Goal: Task Accomplishment & Management: Complete application form

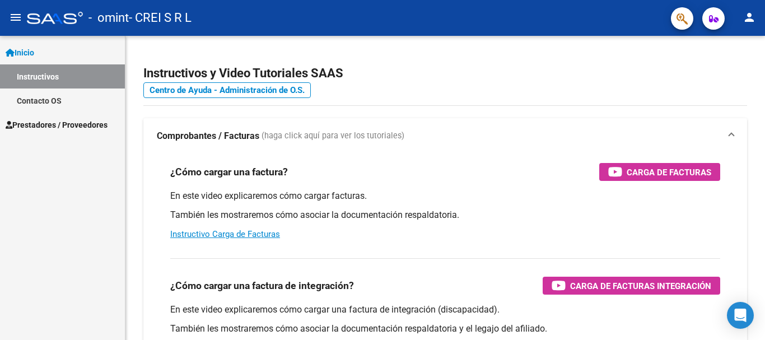
click at [54, 128] on span "Prestadores / Proveedores" at bounding box center [57, 125] width 102 height 12
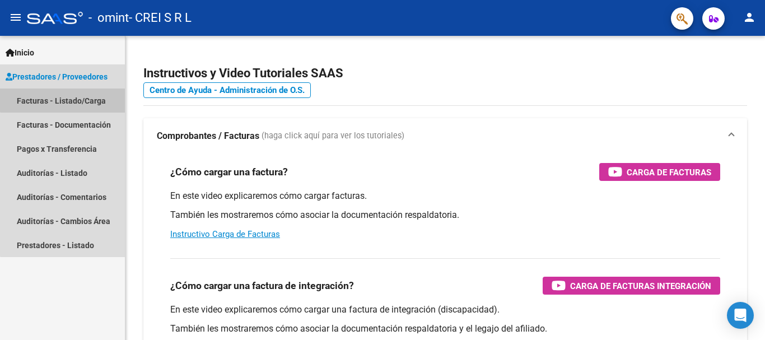
click at [80, 95] on link "Facturas - Listado/Carga" at bounding box center [62, 100] width 125 height 24
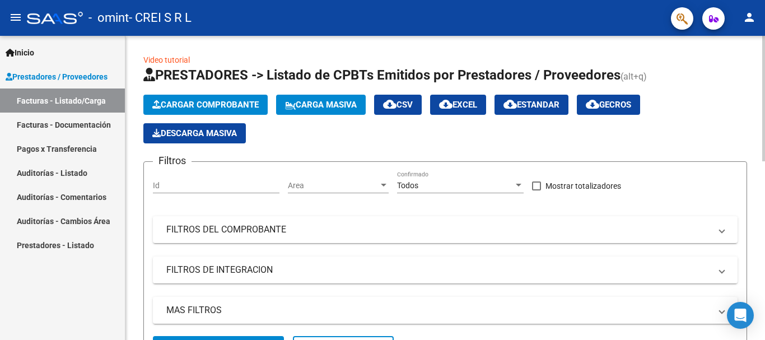
click at [238, 102] on span "Cargar Comprobante" at bounding box center [205, 105] width 106 height 10
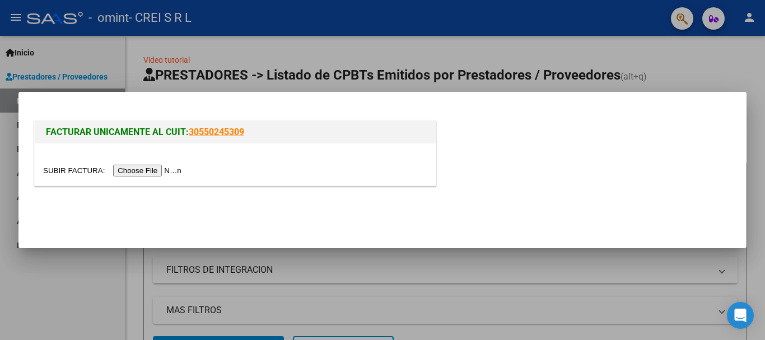
click at [144, 169] on input "file" at bounding box center [114, 171] width 142 height 12
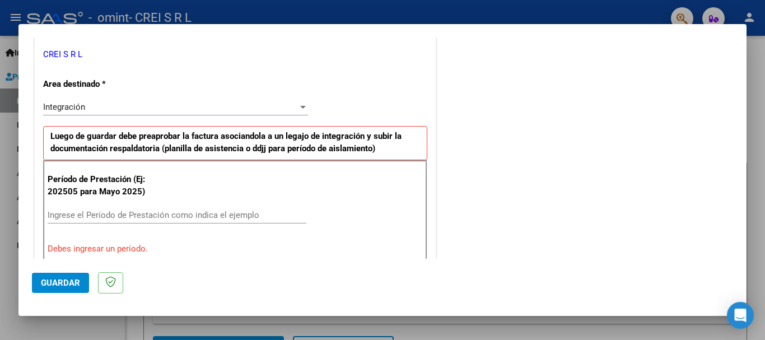
scroll to position [280, 0]
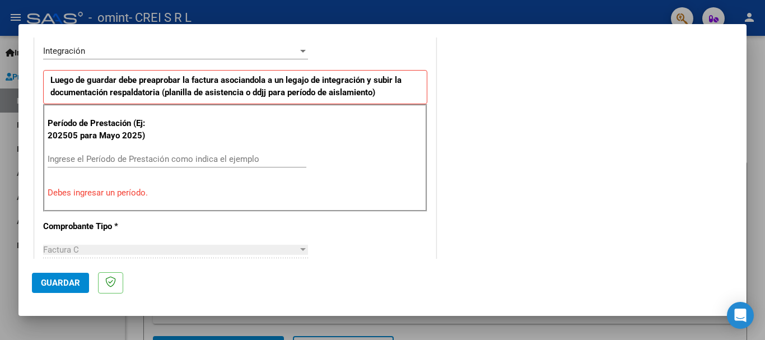
click at [94, 155] on input "Ingrese el Período de Prestación como indica el ejemplo" at bounding box center [177, 159] width 259 height 10
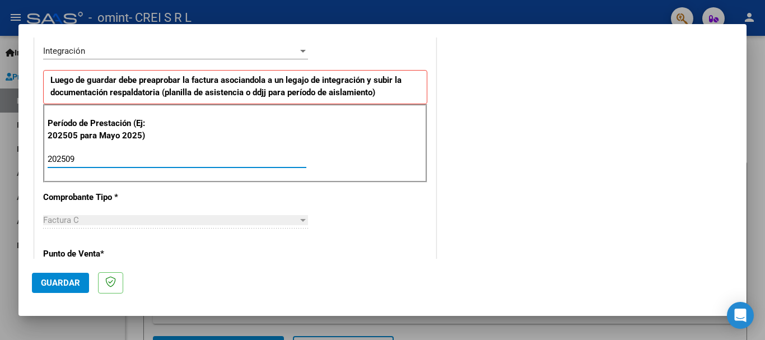
type input "202509"
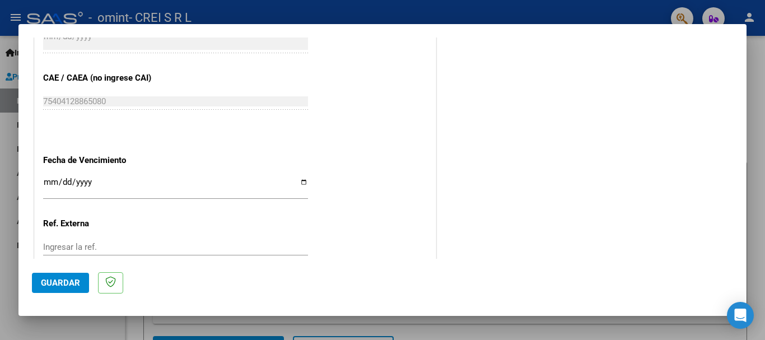
scroll to position [672, 0]
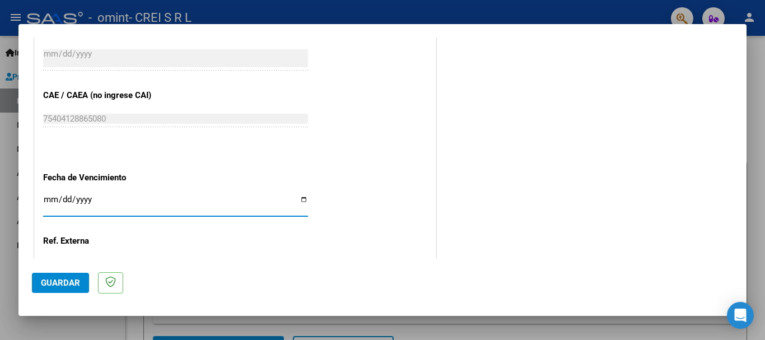
drag, startPoint x: 302, startPoint y: 199, endPoint x: 294, endPoint y: 194, distance: 9.0
click at [301, 199] on input "Ingresar la fecha" at bounding box center [175, 204] width 265 height 18
type input "[DATE]"
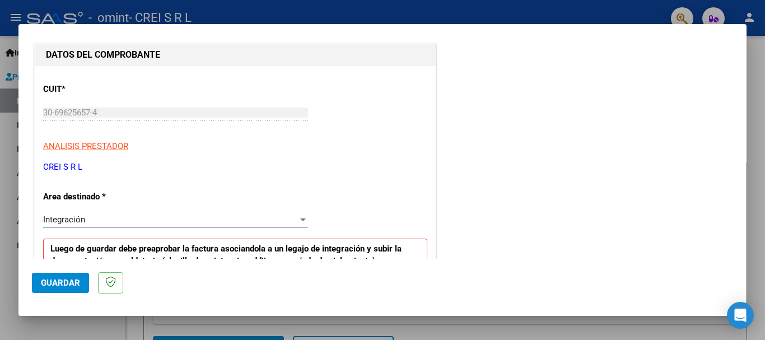
scroll to position [112, 0]
click at [56, 286] on span "Guardar" at bounding box center [60, 283] width 39 height 10
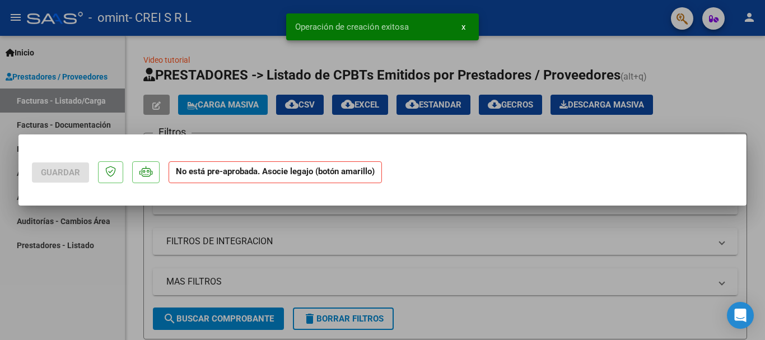
scroll to position [0, 0]
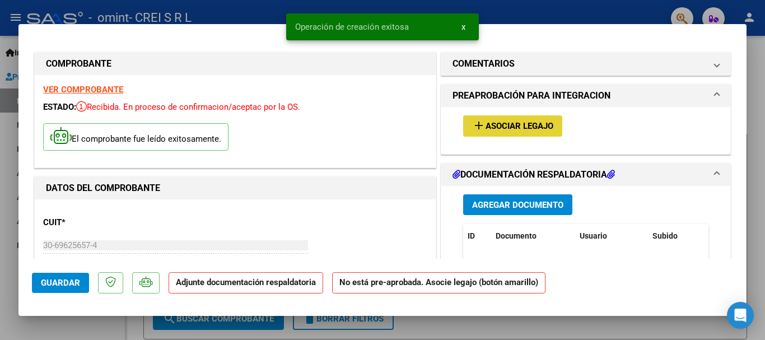
click at [496, 127] on span "Asociar Legajo" at bounding box center [519, 126] width 68 height 10
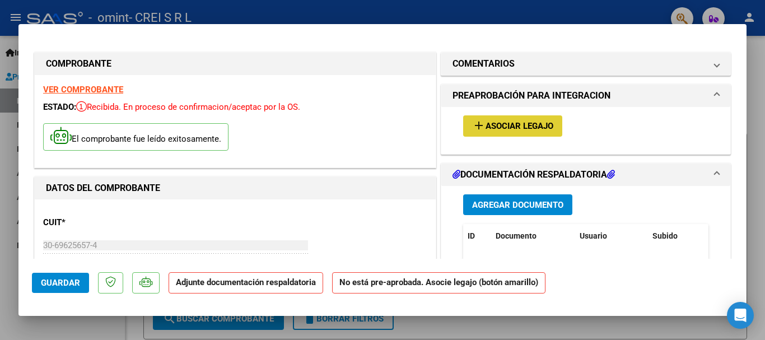
type input "$ 0,00"
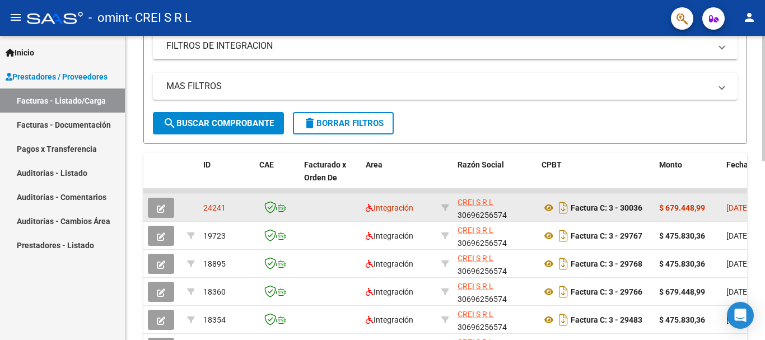
scroll to position [2, 0]
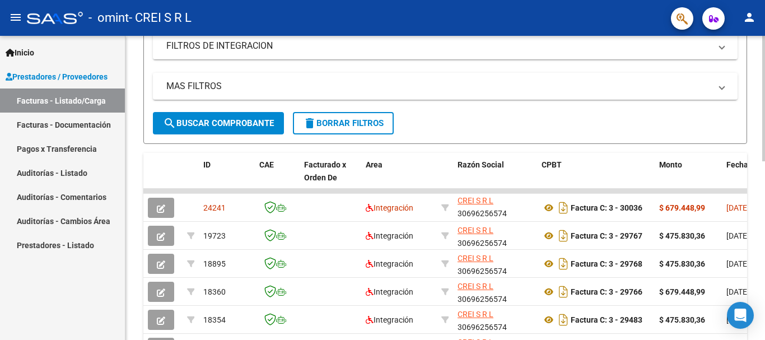
click at [756, 56] on div "Video tutorial PRESTADORES -> Listado de CPBTs Emitidos por Prestadores / Prove…" at bounding box center [444, 177] width 639 height 730
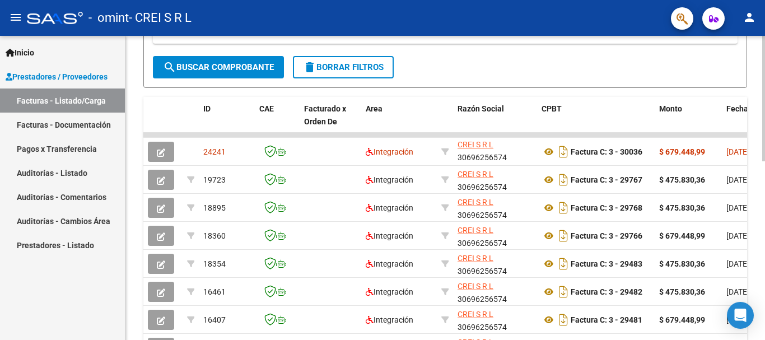
scroll to position [336, 0]
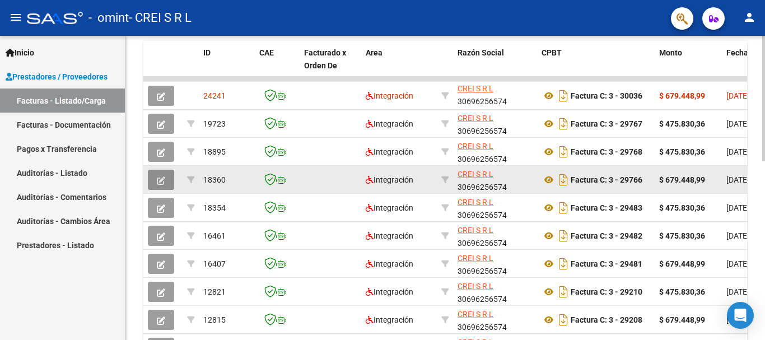
click at [166, 180] on button "button" at bounding box center [161, 180] width 26 height 20
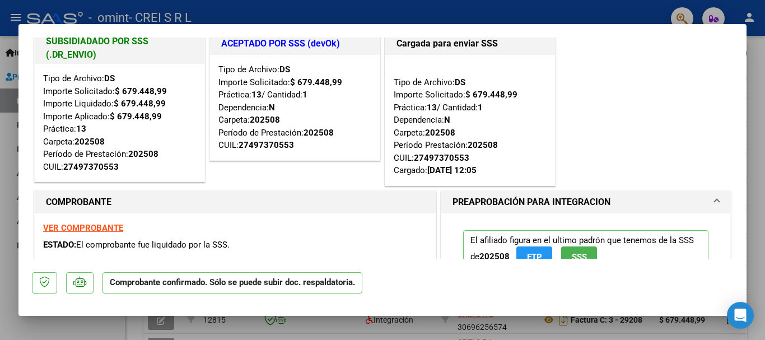
scroll to position [0, 0]
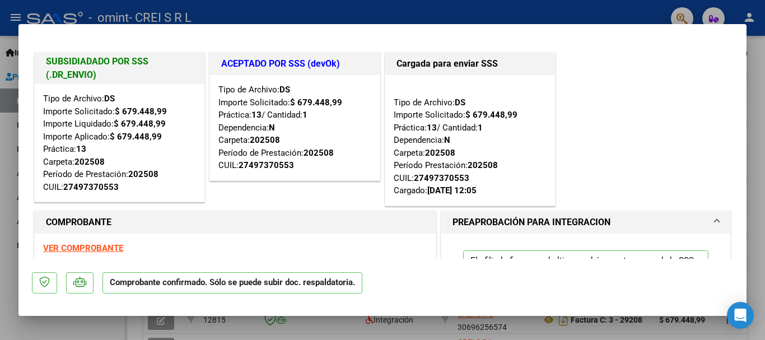
type input "$ 0,00"
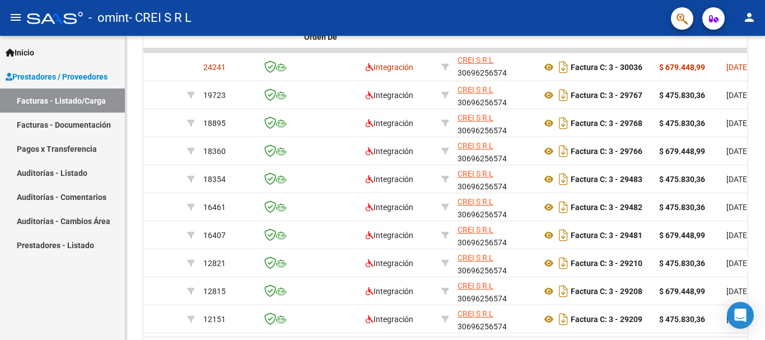
scroll to position [336, 0]
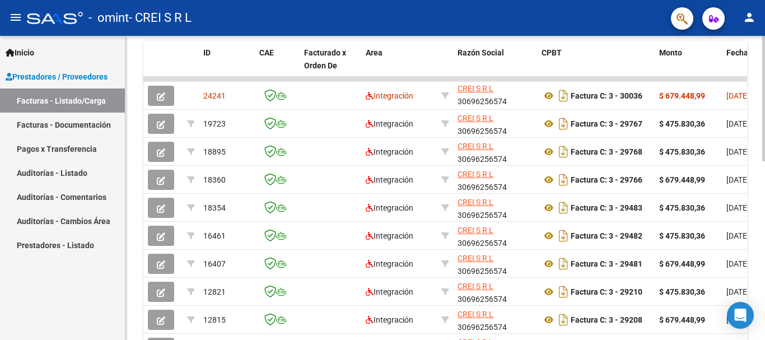
click at [749, 71] on div "Video tutorial PRESTADORES -> Listado de CPBTs Emitidos por Prestadores / Prove…" at bounding box center [444, 65] width 639 height 730
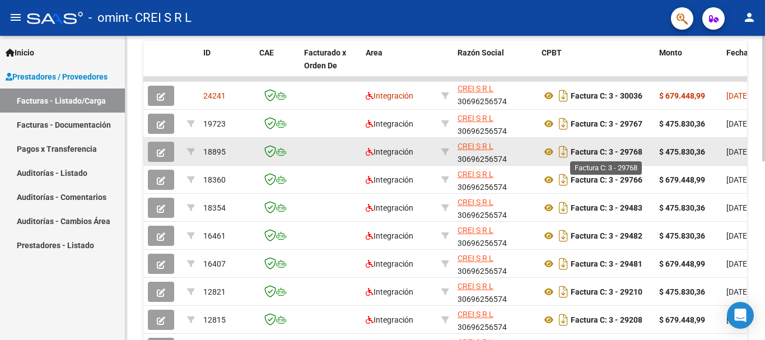
scroll to position [280, 0]
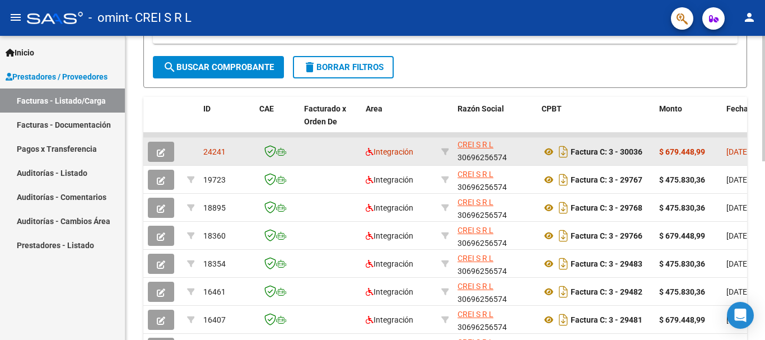
click at [162, 151] on icon "button" at bounding box center [161, 152] width 8 height 8
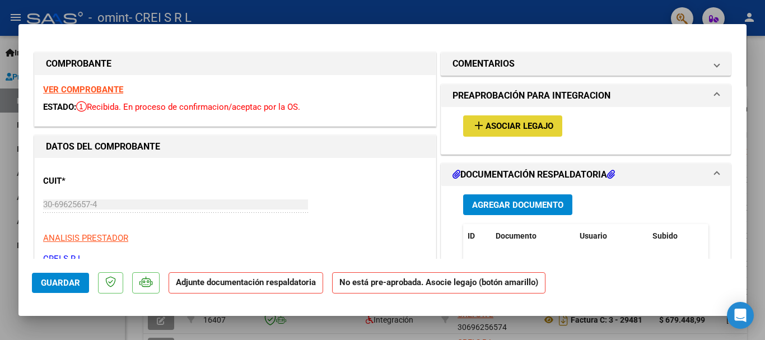
click at [498, 123] on span "Asociar Legajo" at bounding box center [519, 126] width 68 height 10
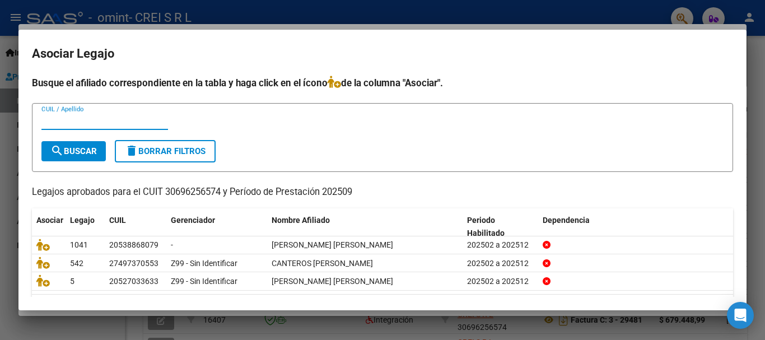
scroll to position [36, 0]
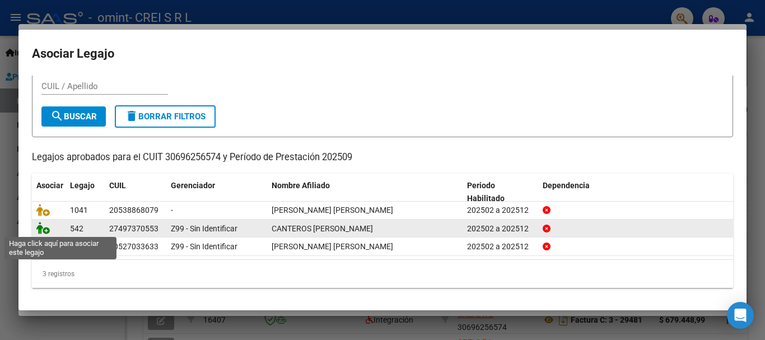
click at [40, 231] on icon at bounding box center [42, 228] width 13 height 12
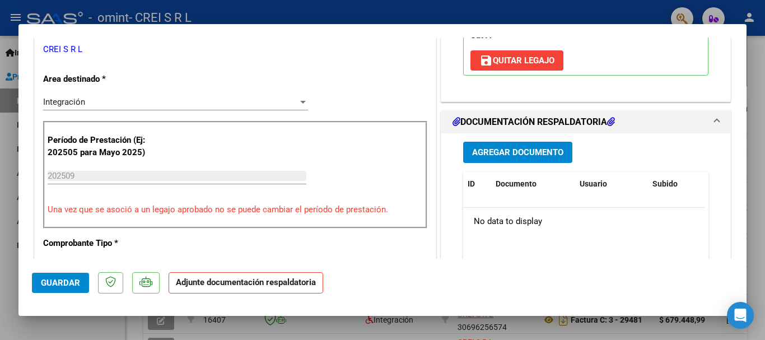
scroll to position [224, 0]
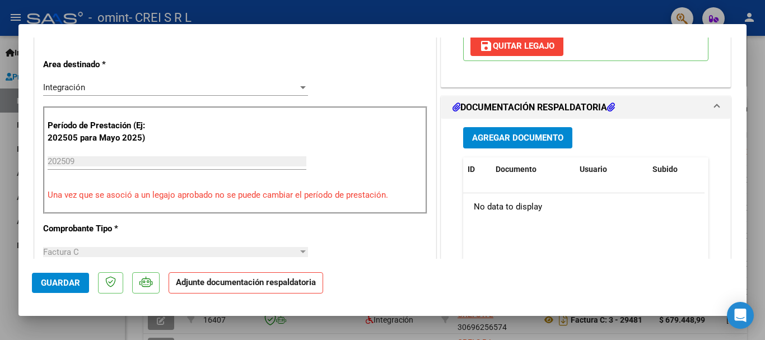
click at [485, 143] on span "Agregar Documento" at bounding box center [517, 138] width 91 height 10
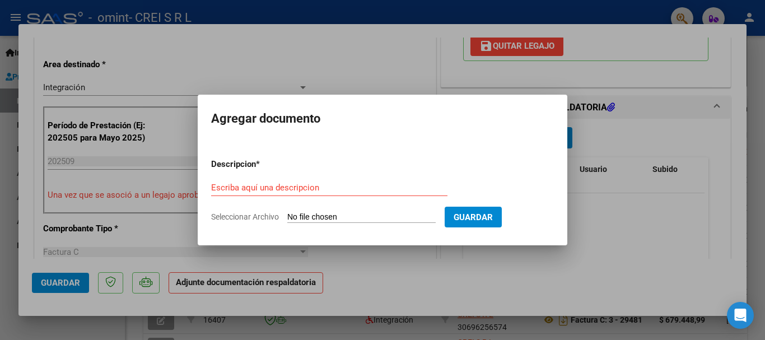
click at [349, 219] on input "Seleccionar Archivo" at bounding box center [361, 217] width 148 height 11
click at [331, 215] on input "Seleccionar Archivo" at bounding box center [361, 217] width 148 height 11
type input "C:\fakepath\ASISTENCIA [PERSON_NAME] (2).pdf"
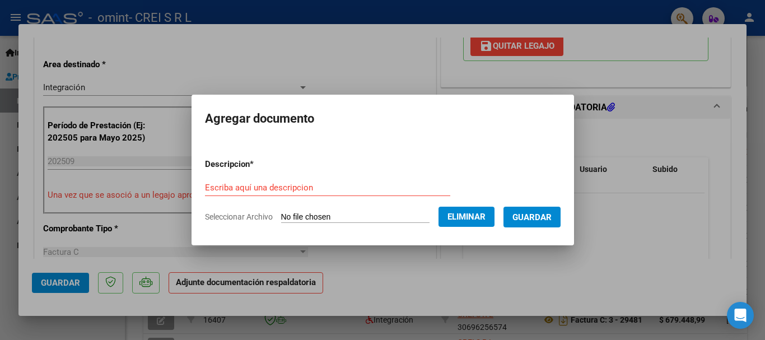
click at [321, 188] on input "Escriba aquí una descripcion" at bounding box center [327, 188] width 245 height 10
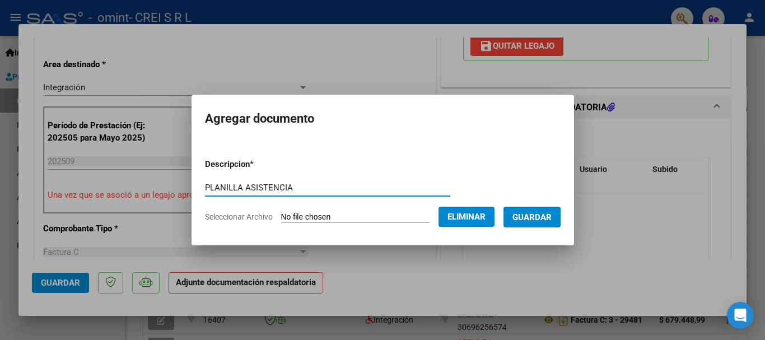
type input "PLANILLA ASISTENCIA"
click at [551, 217] on span "Guardar" at bounding box center [531, 217] width 39 height 10
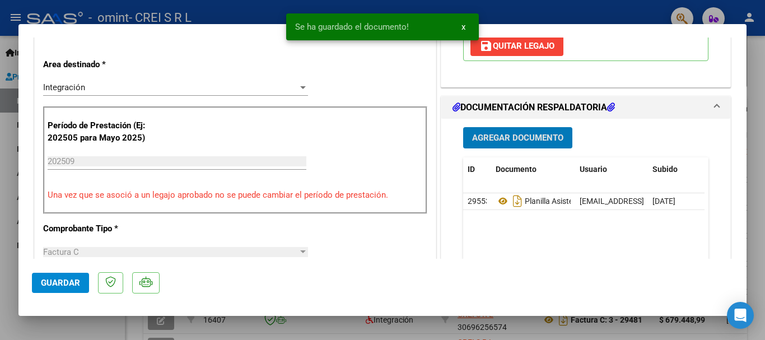
click at [551, 145] on button "Agregar Documento" at bounding box center [517, 137] width 109 height 21
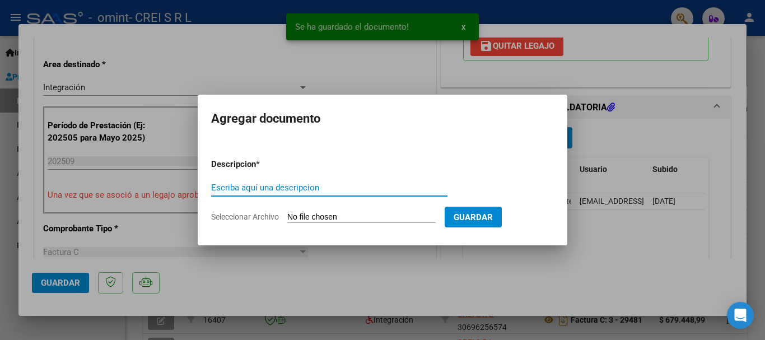
click at [358, 214] on input "Seleccionar Archivo" at bounding box center [361, 217] width 148 height 11
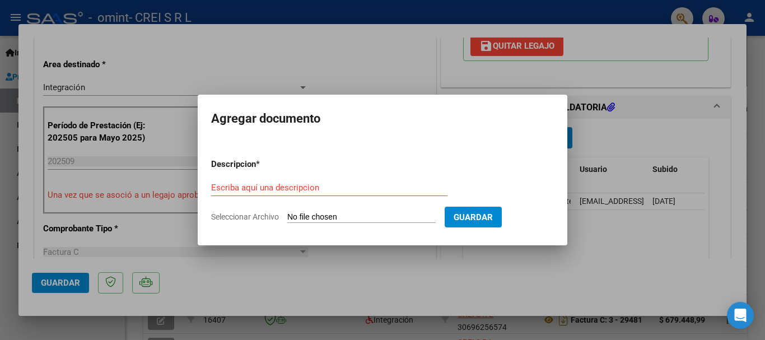
type input "C:\fakepath\AD CANTEROS H DICIEMBRE.jpeg"
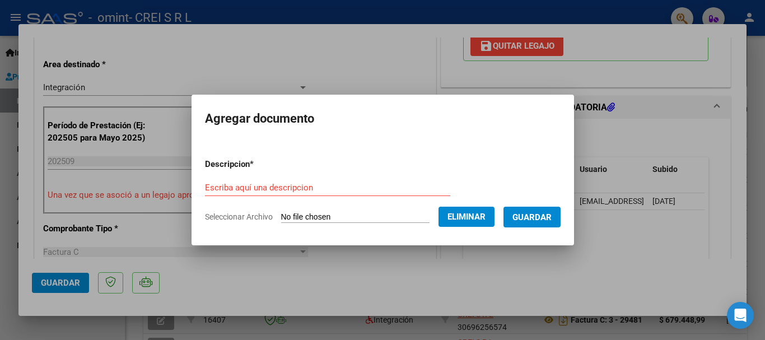
click at [324, 191] on input "Escriba aquí una descripcion" at bounding box center [327, 188] width 245 height 10
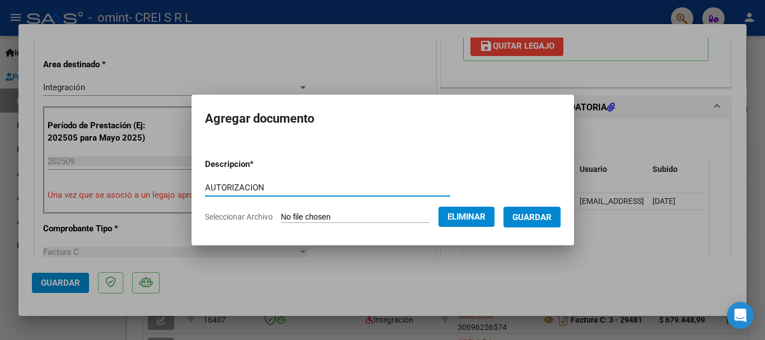
type input "AUTORIZACION"
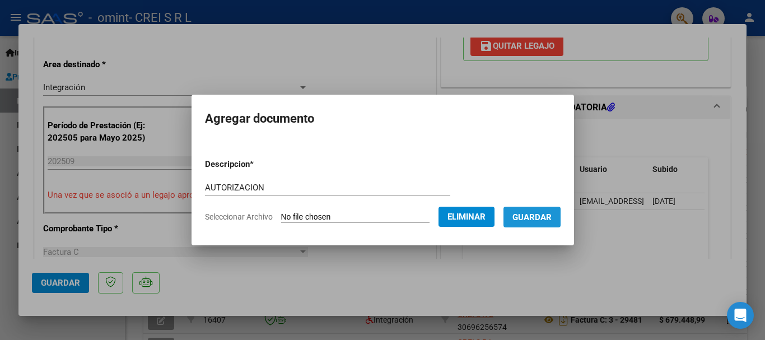
click at [551, 214] on span "Guardar" at bounding box center [531, 217] width 39 height 10
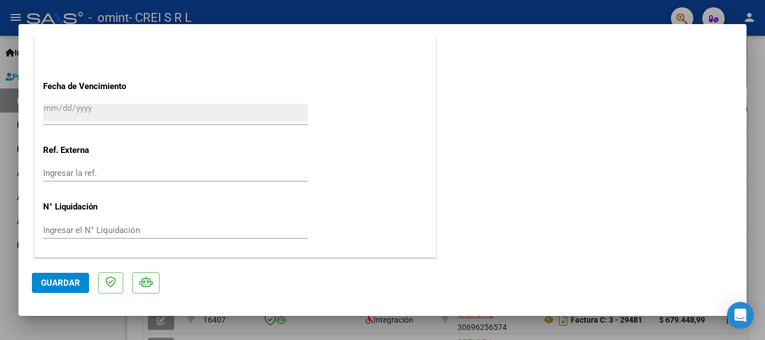
scroll to position [740, 0]
click at [62, 278] on span "Guardar" at bounding box center [60, 283] width 39 height 10
click at [6, 225] on div at bounding box center [382, 170] width 765 height 340
type input "$ 0,00"
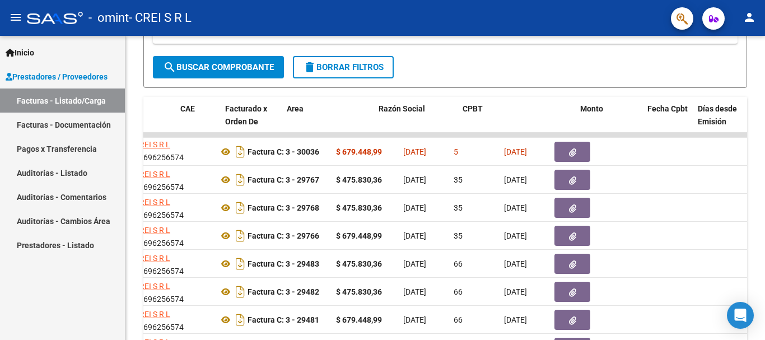
scroll to position [0, 0]
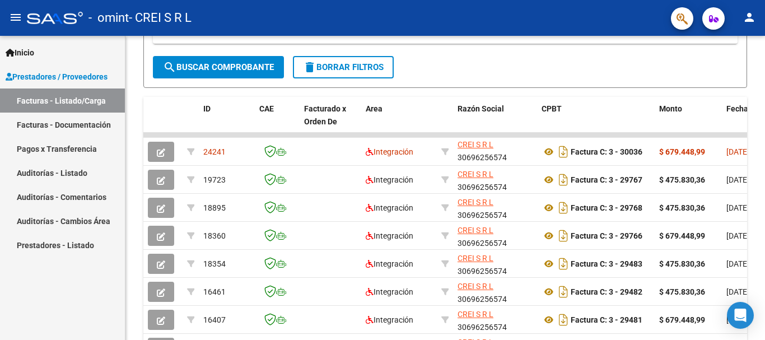
drag, startPoint x: 407, startPoint y: 156, endPoint x: 32, endPoint y: 253, distance: 387.0
click at [32, 253] on mat-sidenav-container "Inicio Instructivos Contacto OS Prestadores / Proveedores Facturas - Listado/Ca…" at bounding box center [382, 188] width 765 height 304
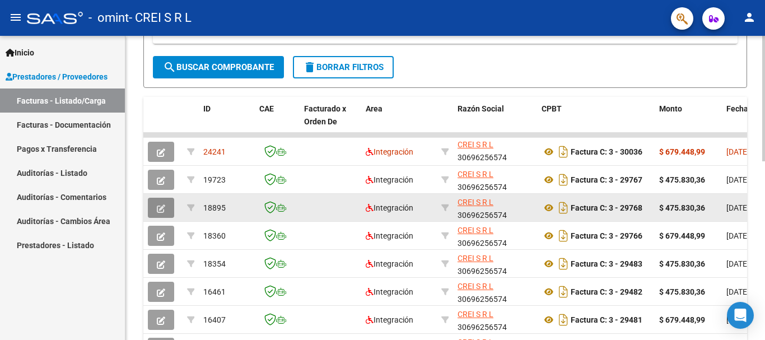
click at [167, 205] on button "button" at bounding box center [161, 208] width 26 height 20
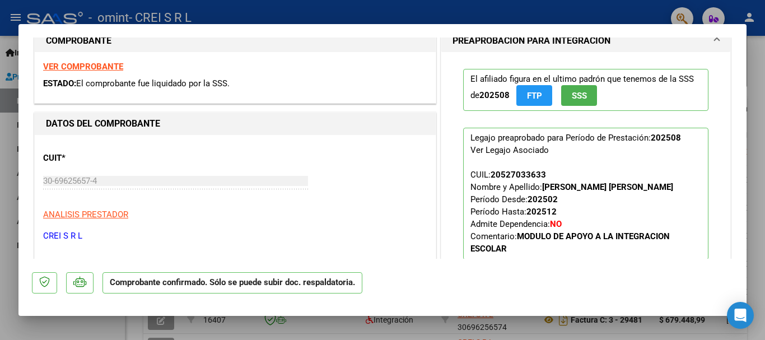
scroll to position [224, 0]
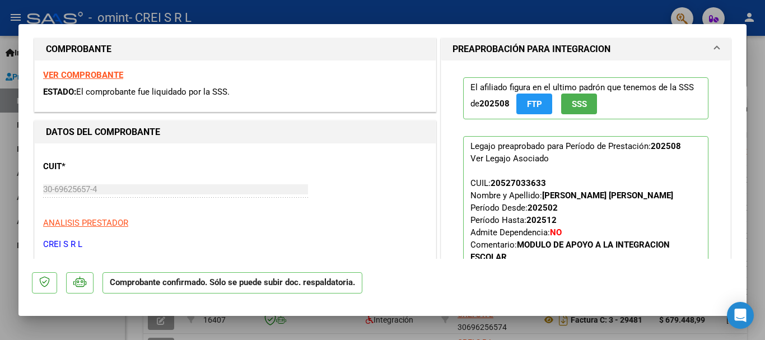
type input "$ 0,00"
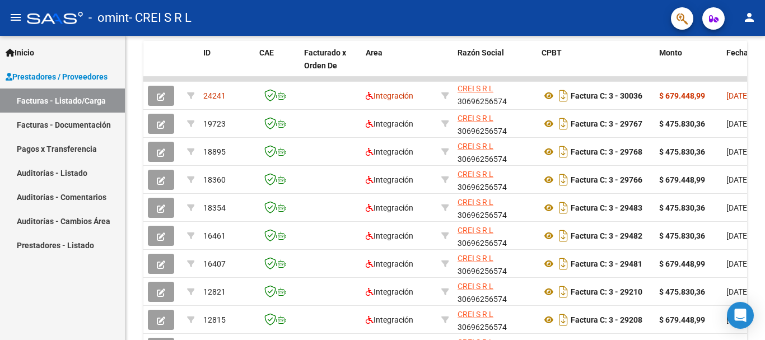
scroll to position [434, 0]
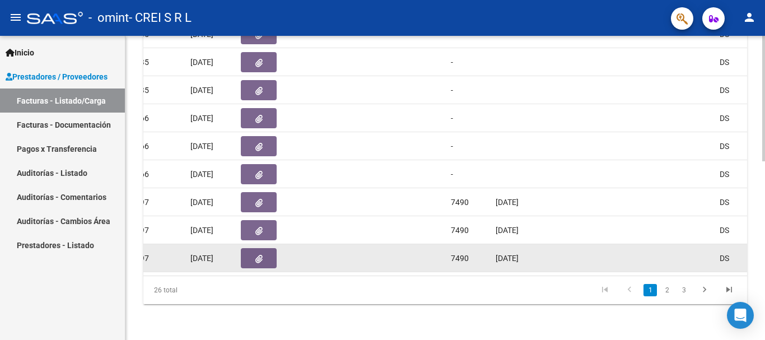
drag, startPoint x: 198, startPoint y: 267, endPoint x: 684, endPoint y: 239, distance: 486.2
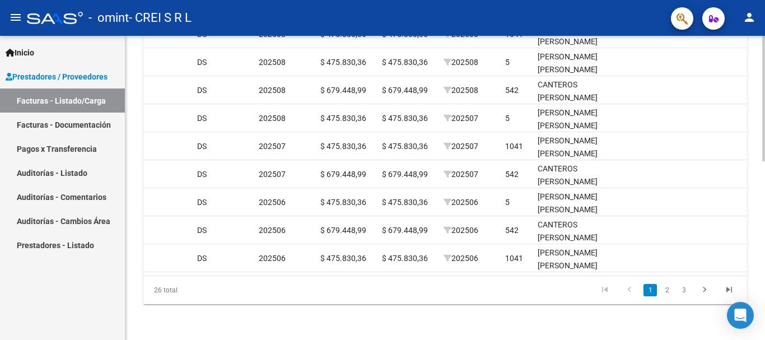
scroll to position [0, 1166]
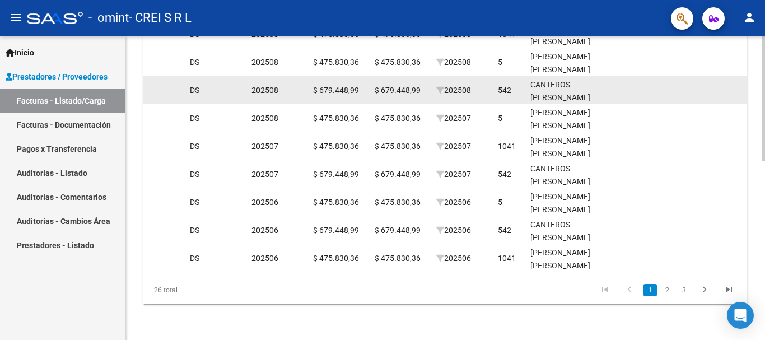
click at [470, 76] on datatable-body-cell "202508" at bounding box center [463, 89] width 62 height 27
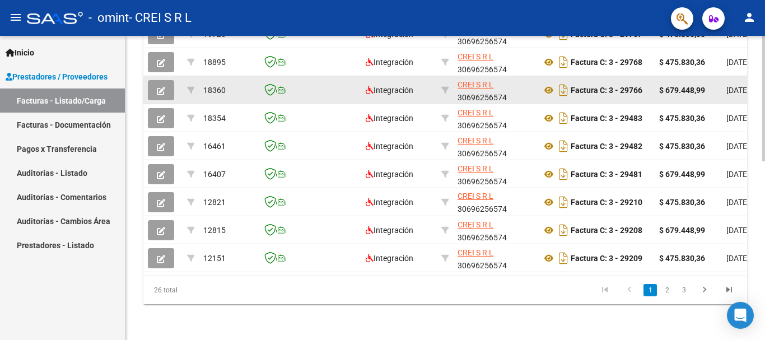
scroll to position [0, 1]
drag, startPoint x: 472, startPoint y: 83, endPoint x: 167, endPoint y: 81, distance: 305.1
click at [167, 80] on button "button" at bounding box center [160, 90] width 26 height 20
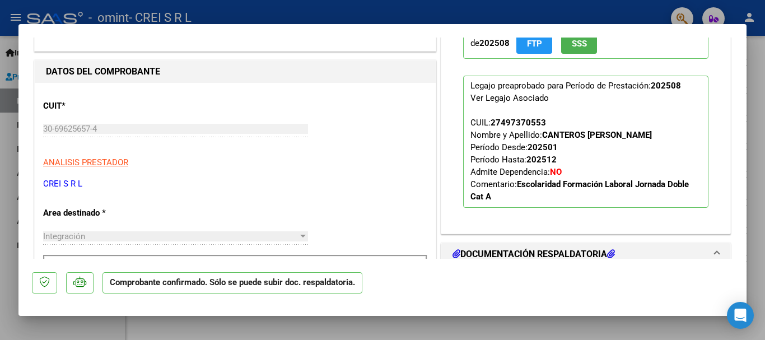
scroll to position [168, 0]
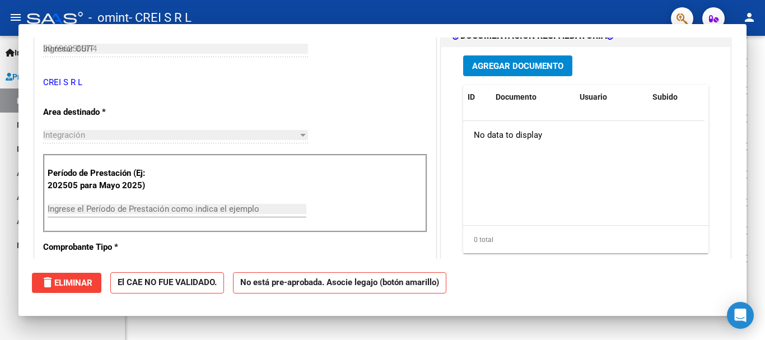
type input "$ 0,00"
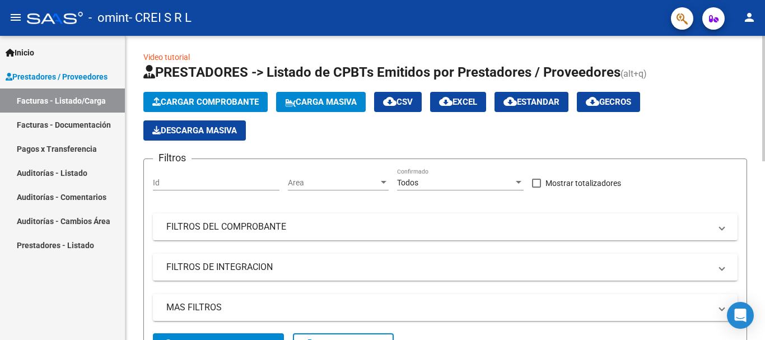
scroll to position [0, 0]
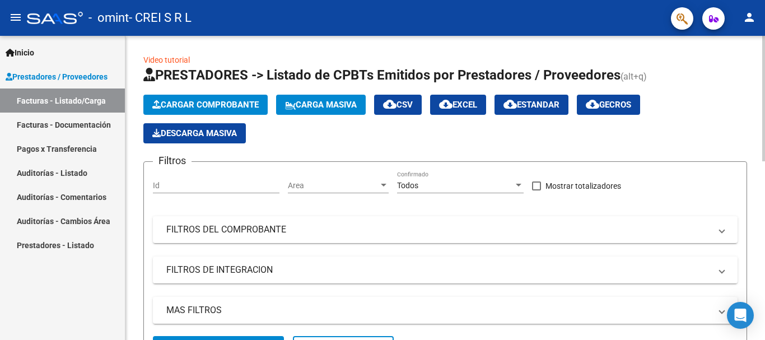
click at [208, 109] on span "Cargar Comprobante" at bounding box center [205, 105] width 106 height 10
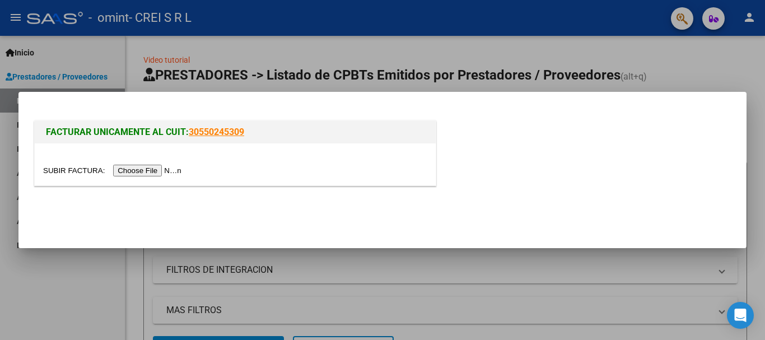
click at [146, 171] on input "file" at bounding box center [114, 171] width 142 height 12
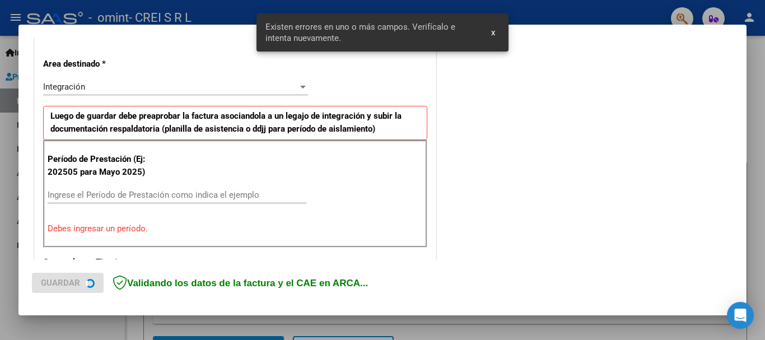
scroll to position [259, 0]
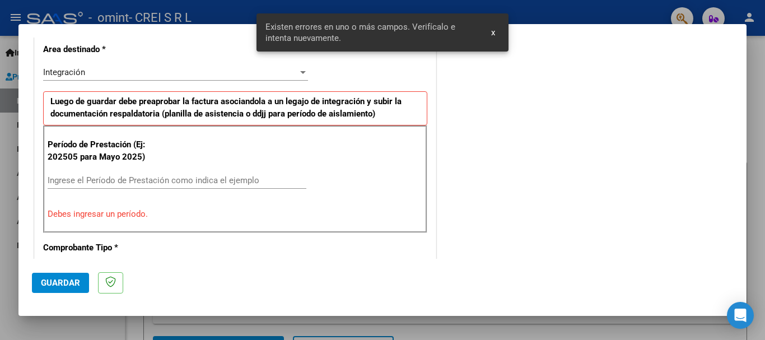
click at [155, 169] on div "Período de Prestación (Ej: 202505 para Mayo 2025) Ingrese el Período de Prestac…" at bounding box center [235, 178] width 384 height 107
click at [147, 179] on input "Ingrese el Período de Prestación como indica el ejemplo" at bounding box center [177, 180] width 259 height 10
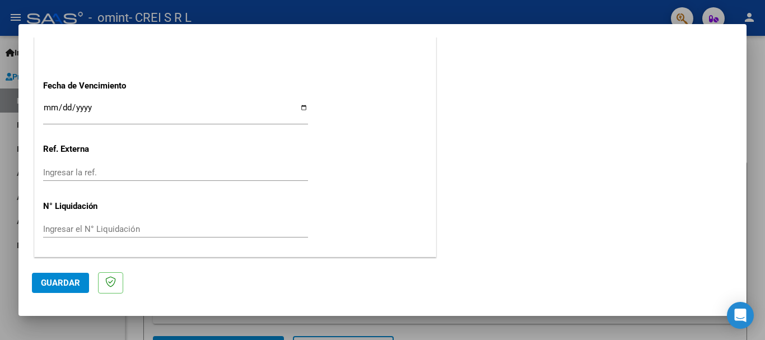
scroll to position [764, 0]
type input "202509"
click at [298, 107] on input "Ingresar la fecha" at bounding box center [175, 111] width 265 height 18
type input "[DATE]"
click at [57, 282] on span "Guardar" at bounding box center [60, 283] width 39 height 10
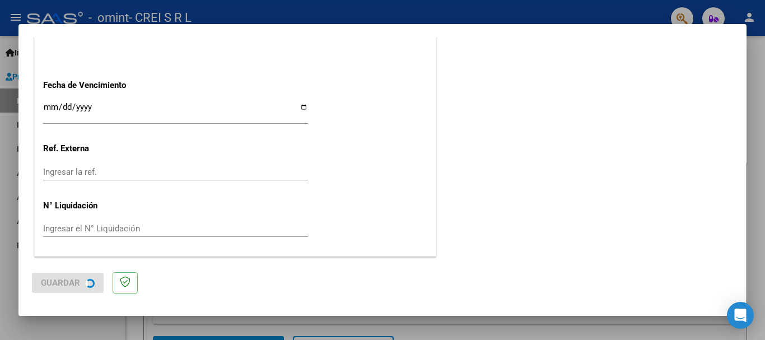
scroll to position [0, 0]
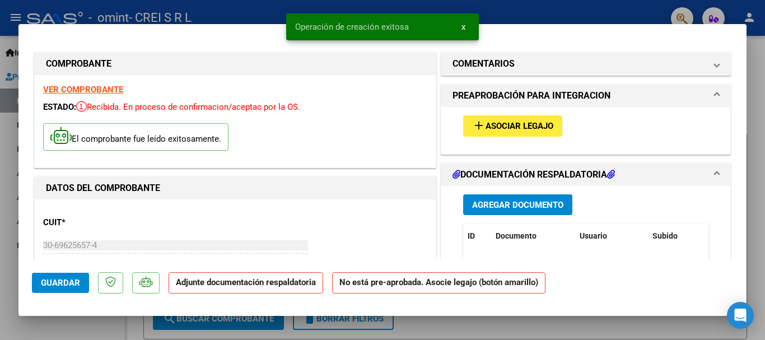
click at [675, 126] on div "add Asociar Legajo" at bounding box center [586, 126] width 262 height 38
click at [540, 125] on span "Asociar Legajo" at bounding box center [519, 126] width 68 height 10
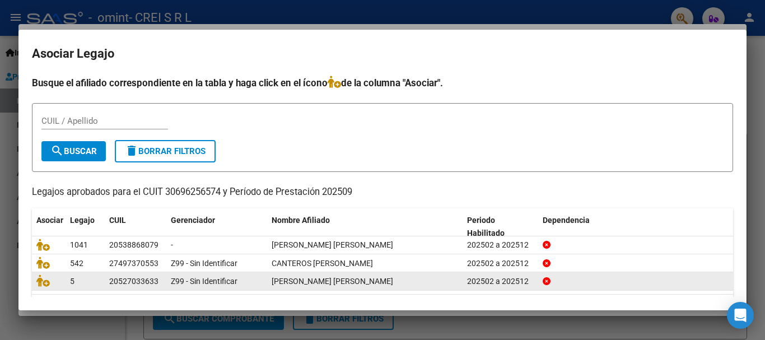
click at [39, 287] on div at bounding box center [48, 280] width 25 height 13
click at [41, 284] on icon at bounding box center [42, 280] width 13 height 12
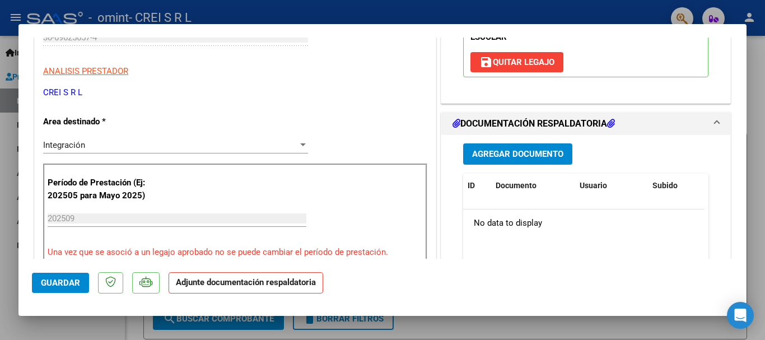
scroll to position [224, 0]
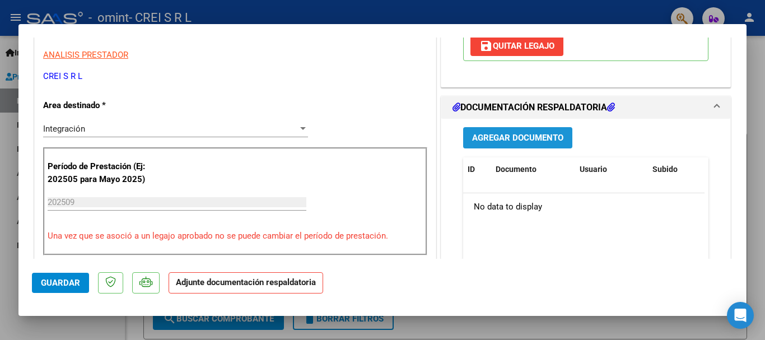
click at [521, 135] on span "Agregar Documento" at bounding box center [517, 138] width 91 height 10
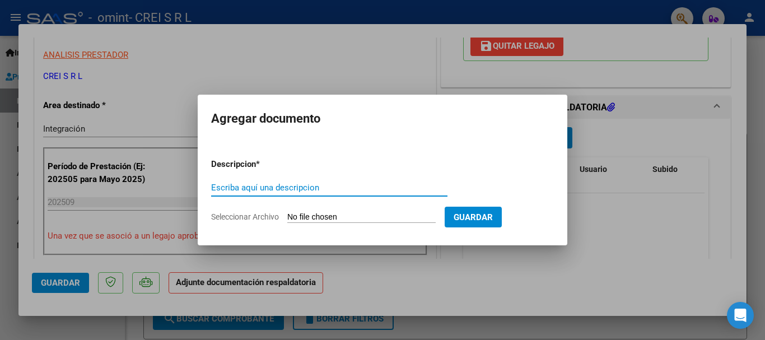
click at [329, 223] on form "Descripcion * Escriba aquí una descripcion Seleccionar Archivo Guardar" at bounding box center [382, 190] width 343 height 82
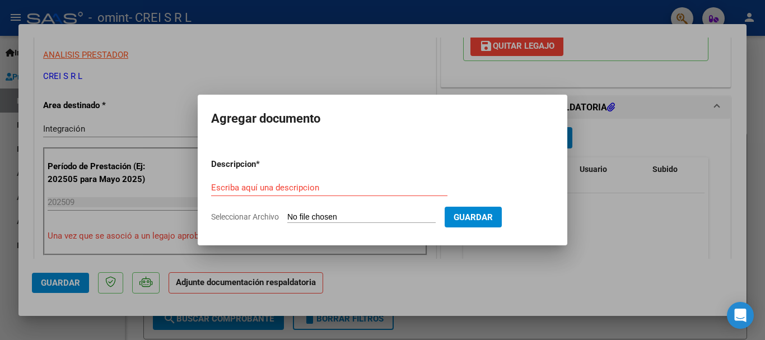
click at [335, 216] on input "Seleccionar Archivo" at bounding box center [361, 217] width 148 height 11
click at [357, 216] on input "Seleccionar Archivo" at bounding box center [361, 217] width 148 height 11
type input "C:\fakepath\[PERSON_NAME] (1).pdf"
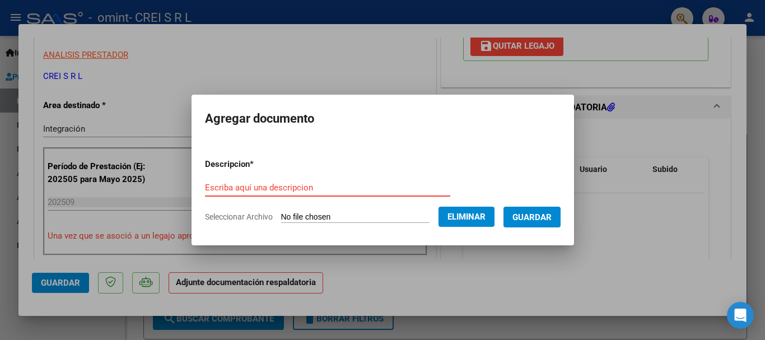
click at [336, 192] on input "Escriba aquí una descripcion" at bounding box center [327, 188] width 245 height 10
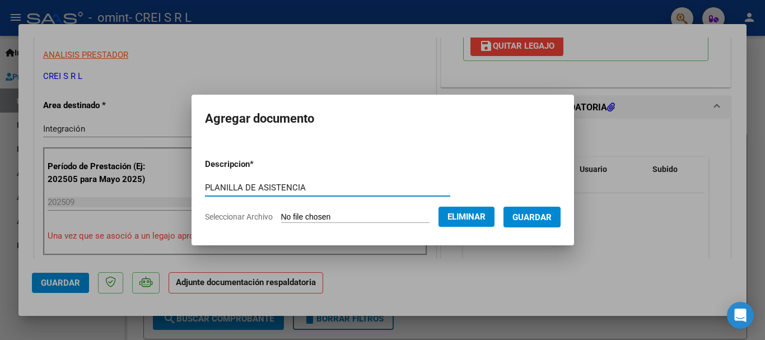
type input "PLANILLA DE ASISTENCIA"
click at [550, 221] on span "Guardar" at bounding box center [531, 217] width 39 height 10
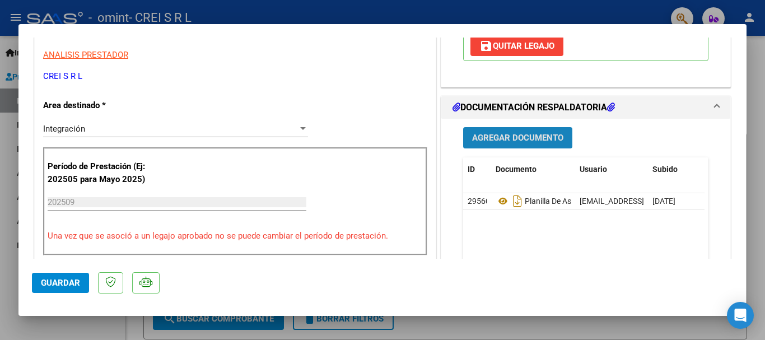
click at [487, 137] on span "Agregar Documento" at bounding box center [517, 138] width 91 height 10
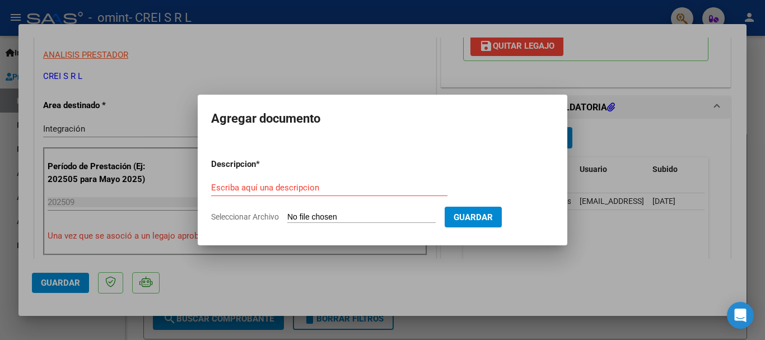
click at [371, 216] on input "Seleccionar Archivo" at bounding box center [361, 217] width 148 height 11
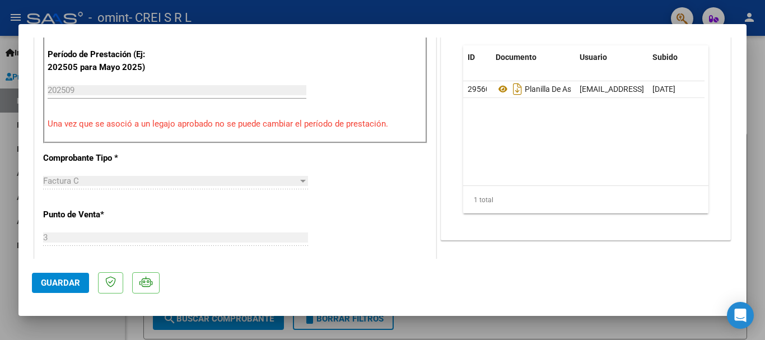
scroll to position [448, 0]
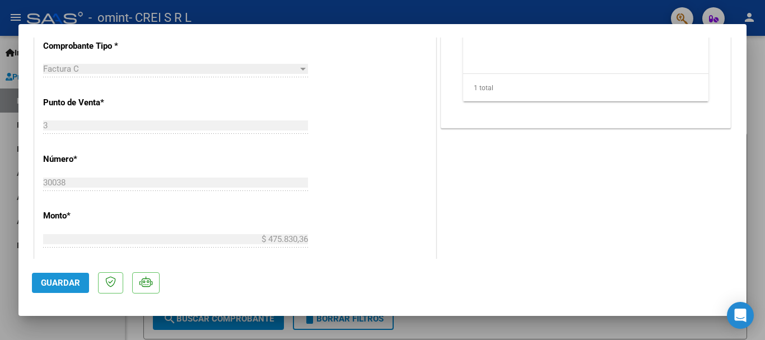
click at [65, 281] on span "Guardar" at bounding box center [60, 283] width 39 height 10
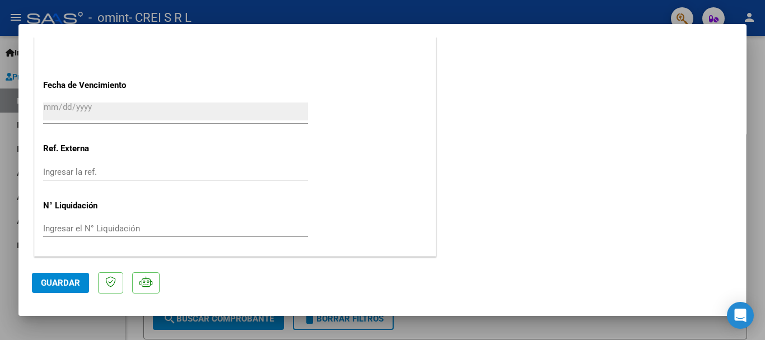
type input "$ 0,00"
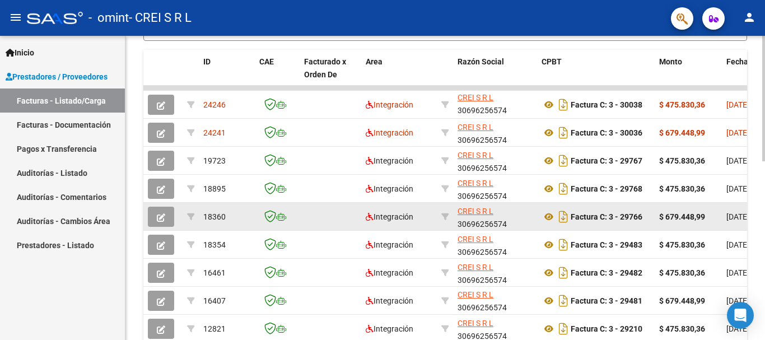
scroll to position [336, 0]
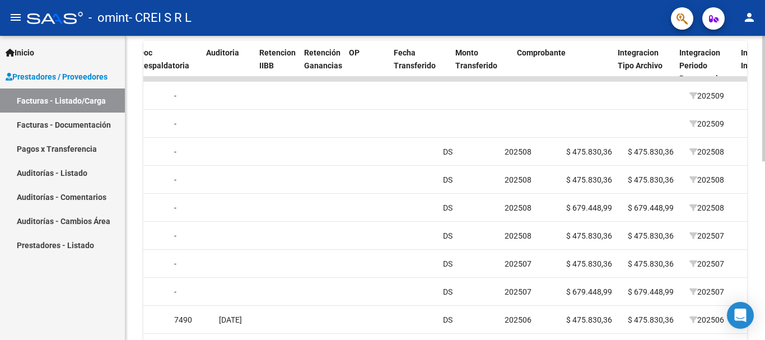
drag, startPoint x: 222, startPoint y: 128, endPoint x: 764, endPoint y: 108, distance: 542.9
click at [764, 108] on div "Video tutorial PRESTADORES -> Listado de CPBTs Emitidos por Prestadores / Prove…" at bounding box center [446, 65] width 642 height 730
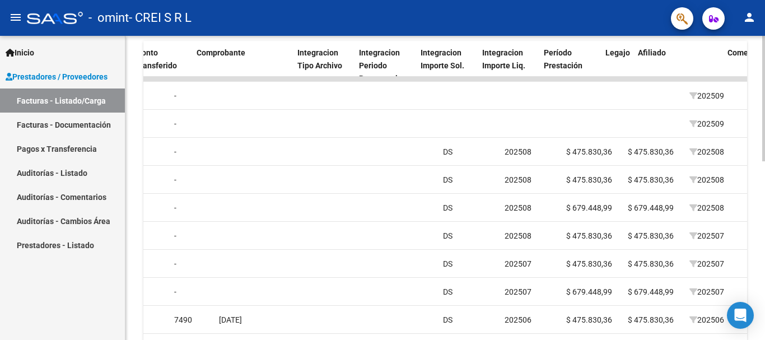
scroll to position [0, 1059]
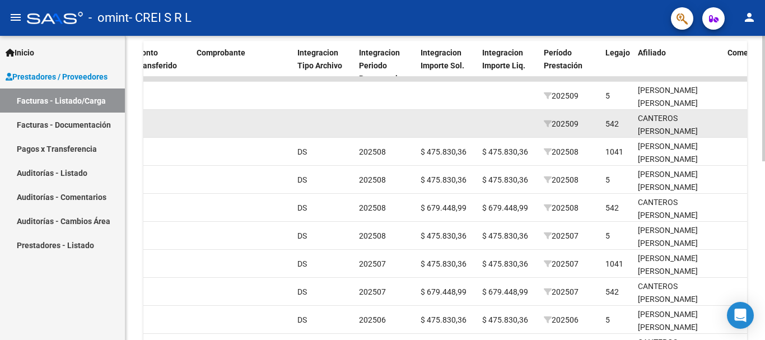
click at [560, 112] on datatable-body-cell "202509" at bounding box center [570, 123] width 62 height 27
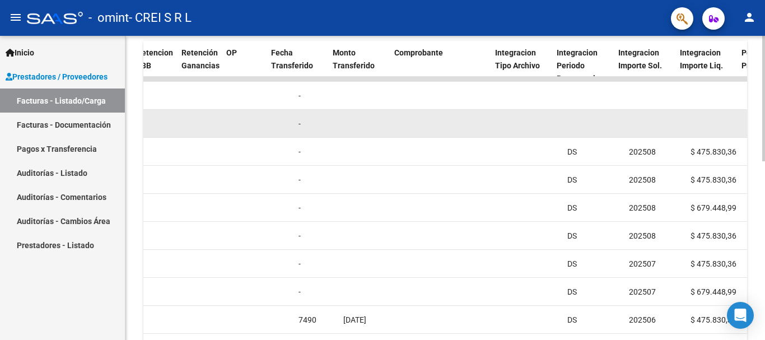
drag, startPoint x: 303, startPoint y: 189, endPoint x: 306, endPoint y: 114, distance: 74.5
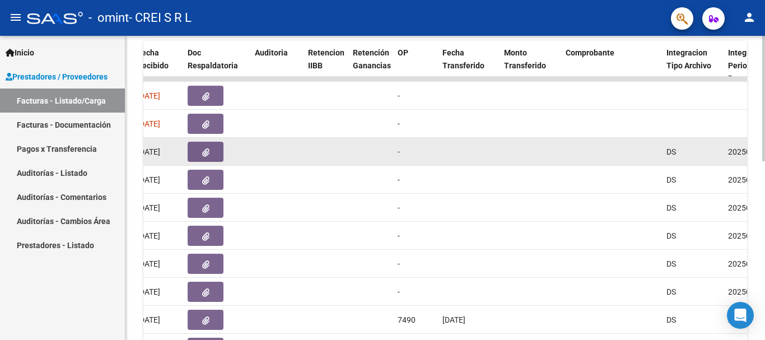
click at [595, 147] on div at bounding box center [611, 152] width 92 height 13
click at [352, 139] on datatable-body-cell at bounding box center [370, 151] width 45 height 27
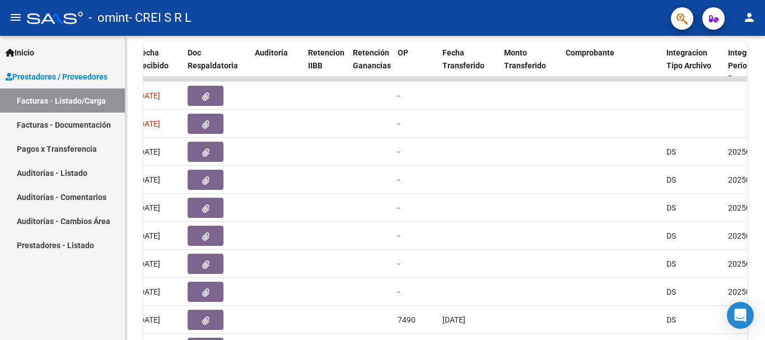
drag, startPoint x: 462, startPoint y: 144, endPoint x: 2, endPoint y: 80, distance: 465.3
click at [0, 78] on mat-sidenav-container "Inicio Instructivos Contacto OS Prestadores / Proveedores Facturas - Listado/Ca…" at bounding box center [382, 188] width 765 height 304
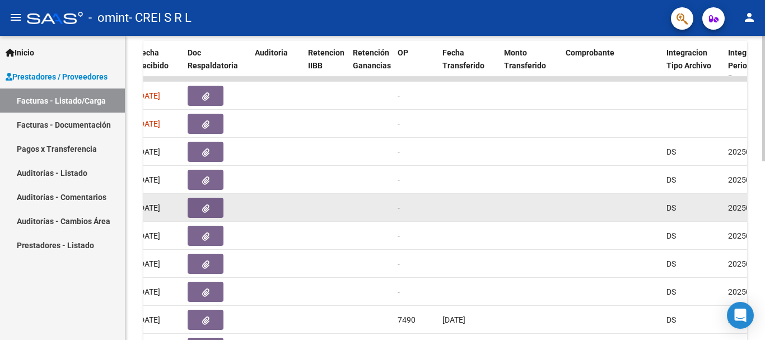
click at [358, 194] on datatable-body-cell at bounding box center [370, 207] width 45 height 27
drag, startPoint x: 338, startPoint y: 228, endPoint x: 442, endPoint y: 208, distance: 105.4
click at [442, 208] on datatable-body-cell at bounding box center [469, 207] width 62 height 27
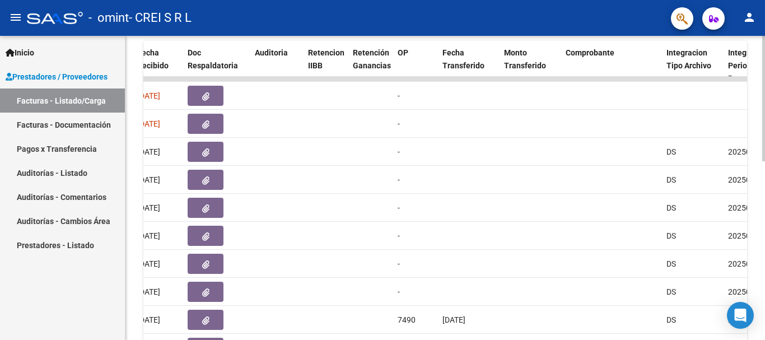
drag, startPoint x: 511, startPoint y: 209, endPoint x: 764, endPoint y: 127, distance: 265.9
click at [764, 127] on div "Video tutorial PRESTADORES -> Listado de CPBTs Emitidos por Prestadores / Prove…" at bounding box center [446, 65] width 642 height 730
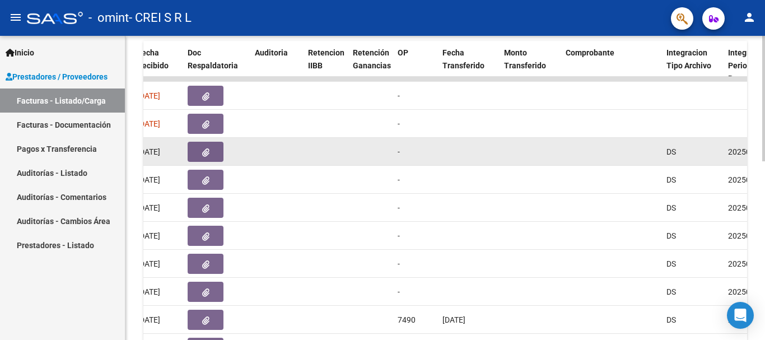
drag, startPoint x: 713, startPoint y: 139, endPoint x: 535, endPoint y: 264, distance: 217.0
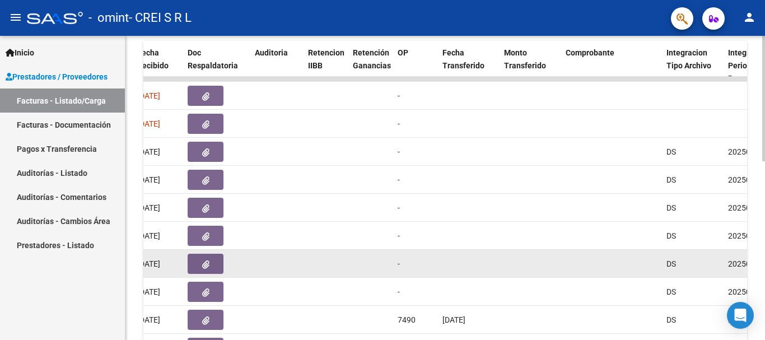
click at [712, 139] on datatable-body-cell "DS" at bounding box center [693, 151] width 62 height 27
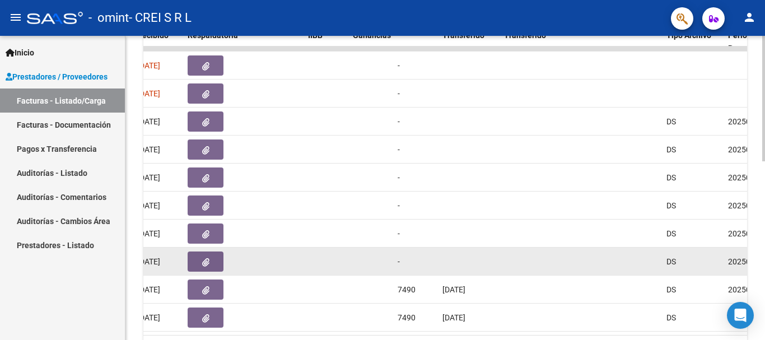
scroll to position [434, 0]
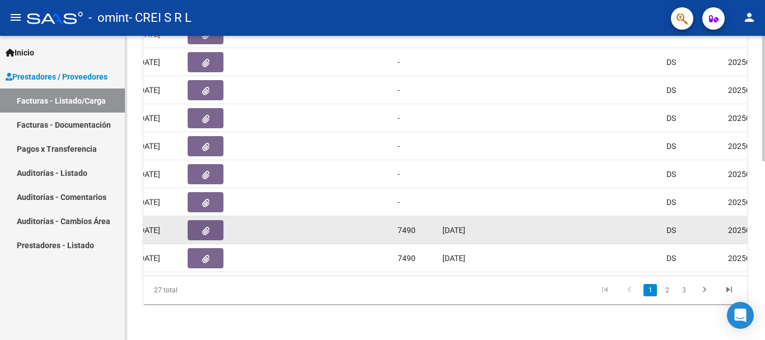
drag, startPoint x: 347, startPoint y: 188, endPoint x: 504, endPoint y: 222, distance: 160.9
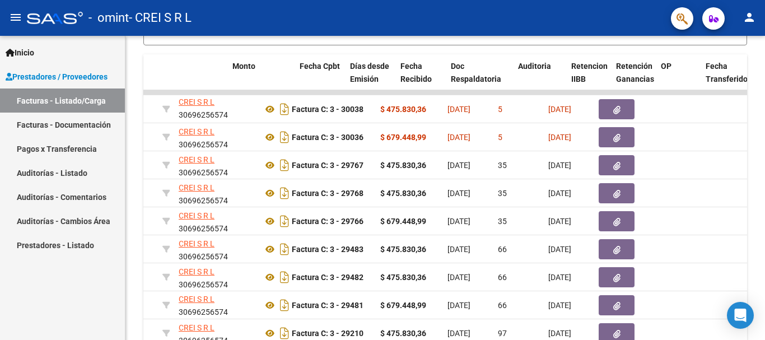
scroll to position [0, 0]
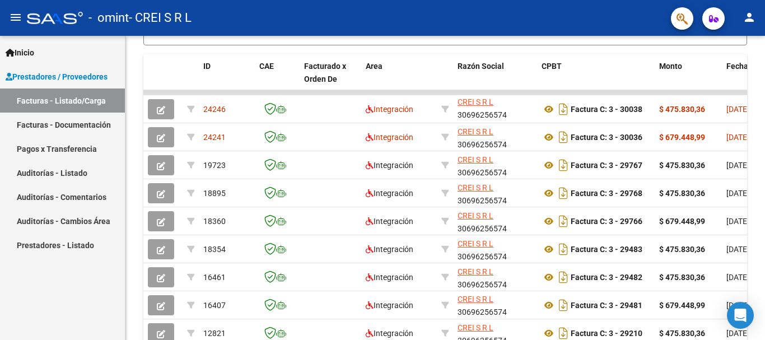
drag, startPoint x: 379, startPoint y: 275, endPoint x: 105, endPoint y: 268, distance: 273.9
click at [105, 268] on mat-sidenav-container "Inicio Instructivos Contacto OS Prestadores / Proveedores Facturas - Listado/Ca…" at bounding box center [382, 188] width 765 height 304
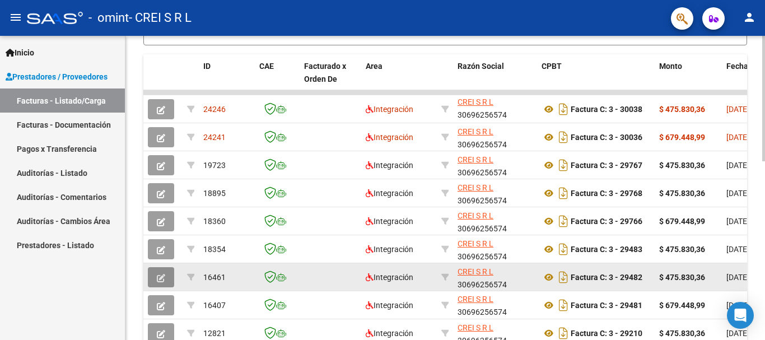
click at [166, 275] on button "button" at bounding box center [161, 277] width 26 height 20
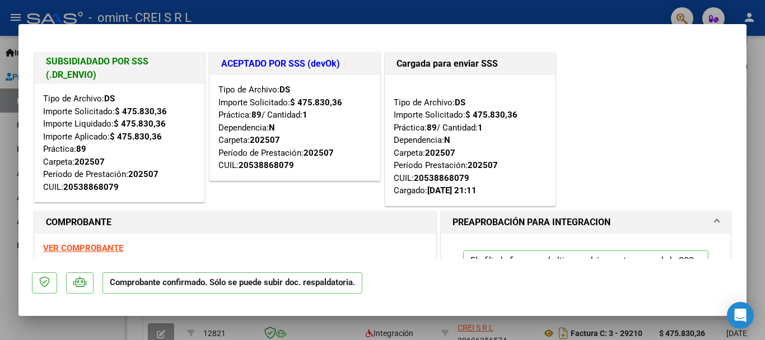
click at [225, 12] on div at bounding box center [382, 170] width 765 height 340
type input "$ 0,00"
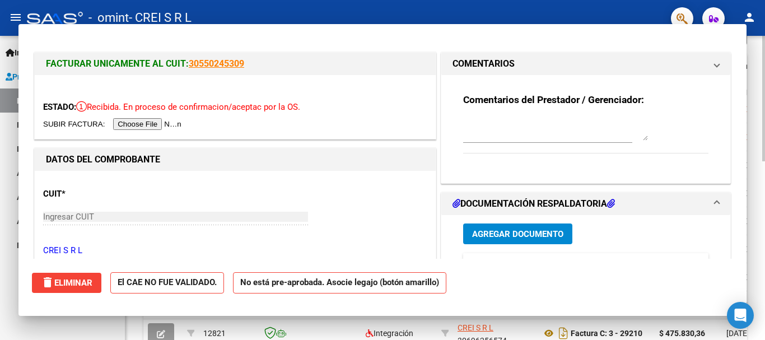
scroll to position [322, 0]
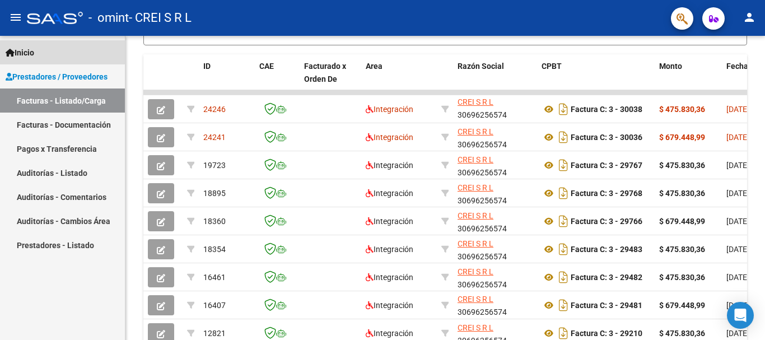
click at [33, 50] on span "Inicio" at bounding box center [20, 52] width 29 height 12
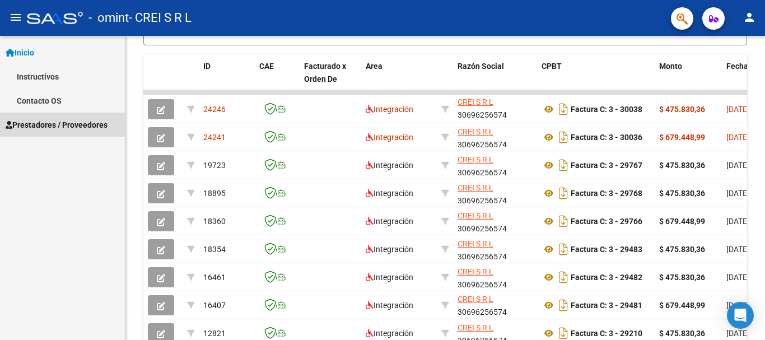
click at [52, 123] on span "Prestadores / Proveedores" at bounding box center [57, 125] width 102 height 12
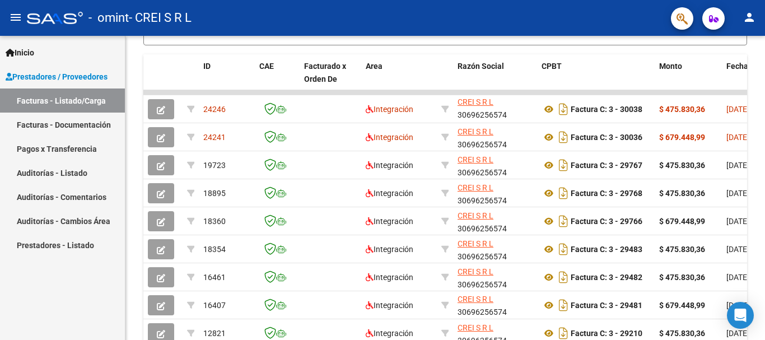
click at [59, 104] on link "Facturas - Listado/Carga" at bounding box center [62, 100] width 125 height 24
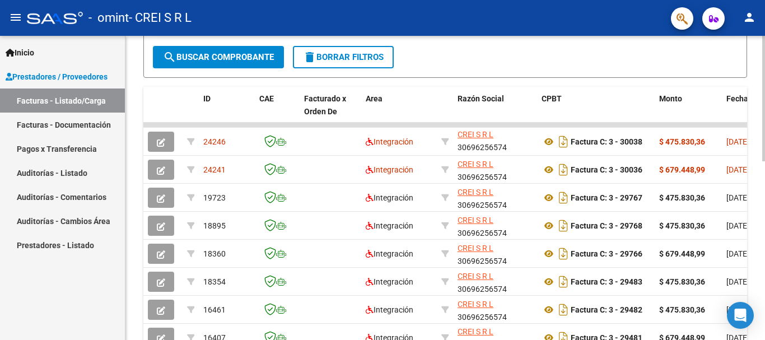
scroll to position [155, 0]
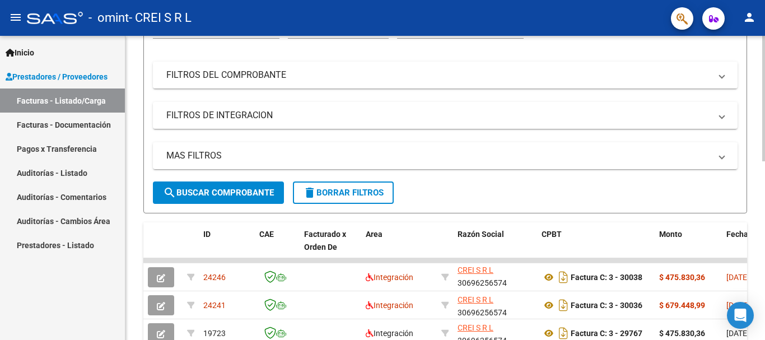
click at [198, 187] on button "search Buscar Comprobante" at bounding box center [218, 192] width 131 height 22
click at [746, 52] on form "Filtros Id Area Area Todos Confirmado Mostrar totalizadores FILTROS DEL COMPROB…" at bounding box center [445, 110] width 604 height 207
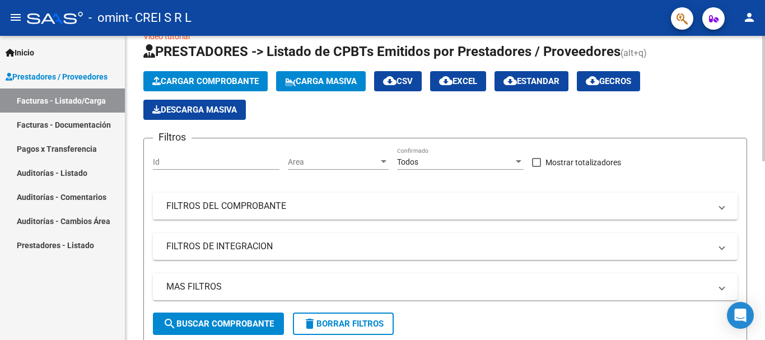
scroll to position [0, 0]
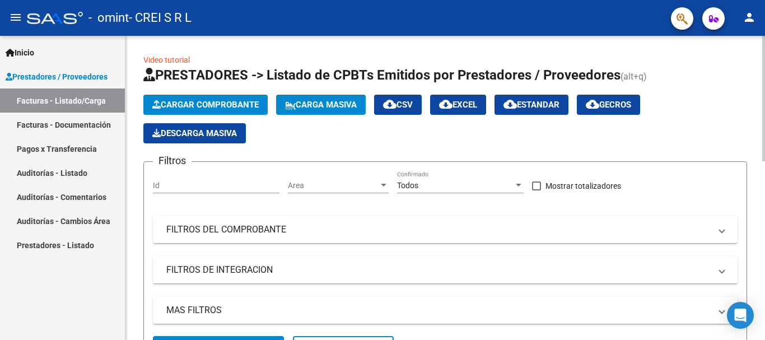
click at [205, 108] on span "Cargar Comprobante" at bounding box center [205, 105] width 106 height 10
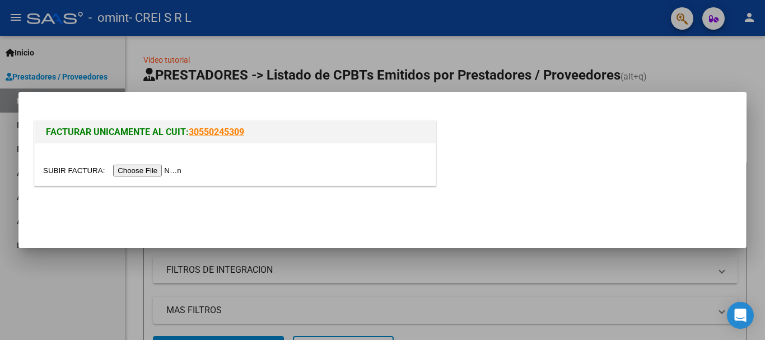
click at [153, 176] on input "file" at bounding box center [114, 171] width 142 height 12
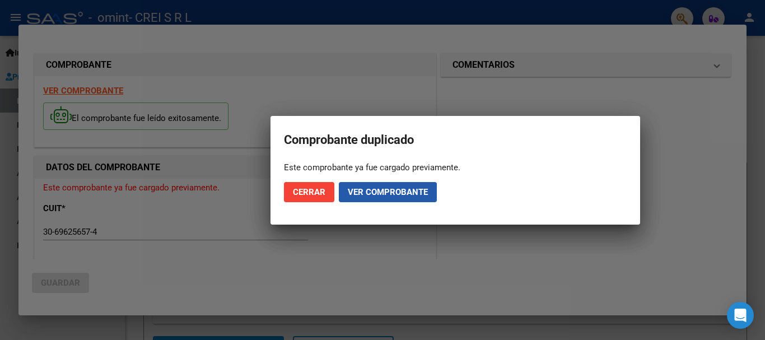
click at [361, 195] on span "Ver comprobante" at bounding box center [388, 192] width 80 height 10
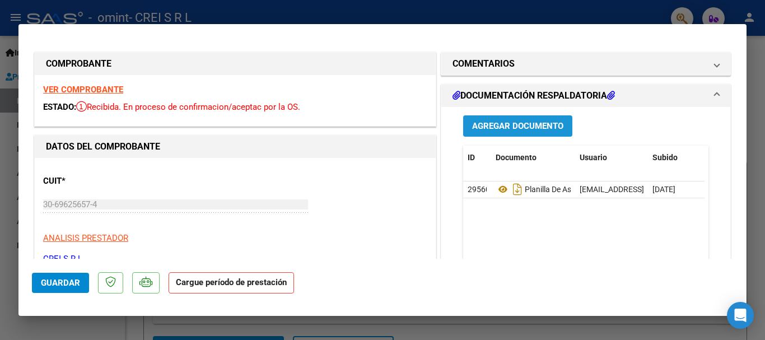
click at [550, 120] on span "Agregar Documento" at bounding box center [517, 125] width 91 height 10
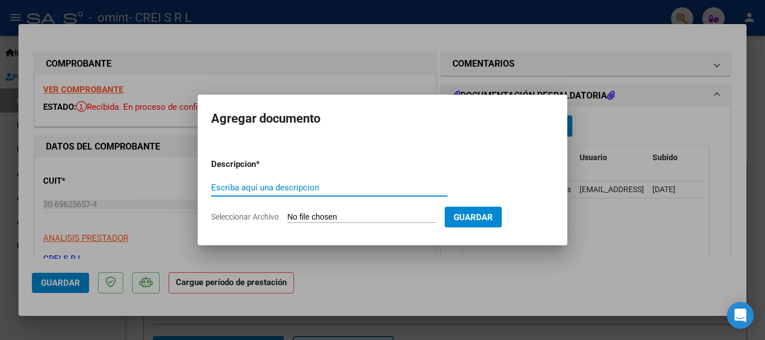
click at [273, 191] on input "Escriba aquí una descripcion" at bounding box center [329, 188] width 236 height 10
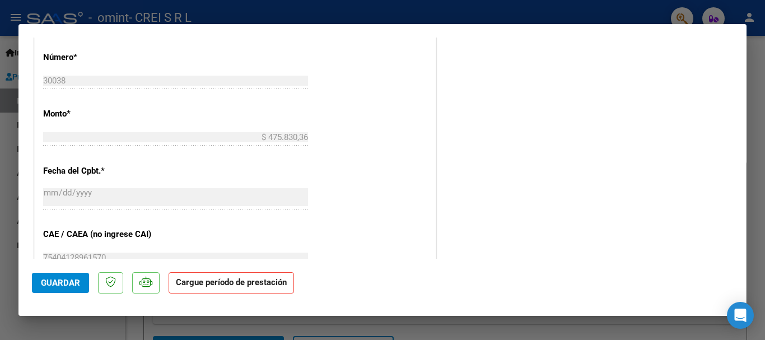
scroll to position [560, 0]
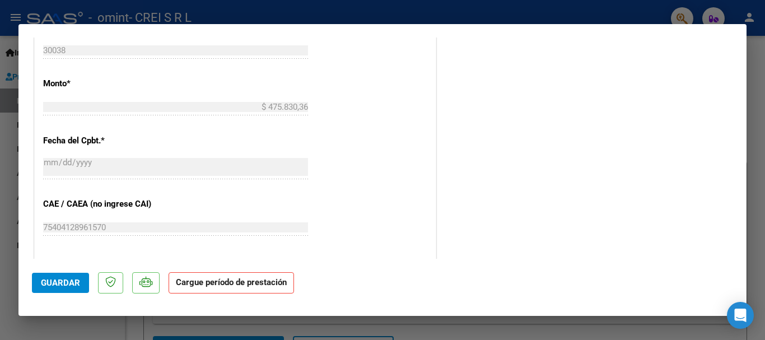
type input "$ 0,00"
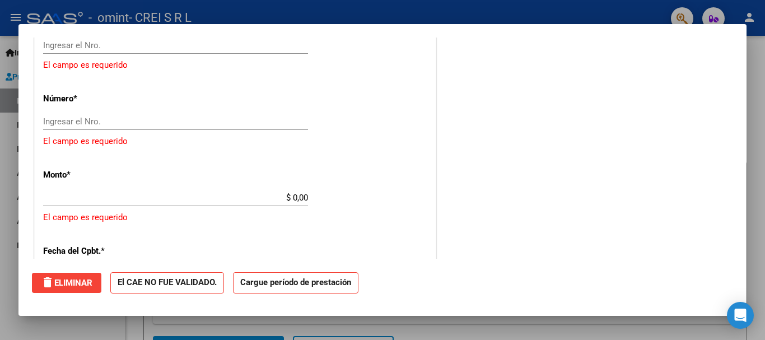
scroll to position [0, 0]
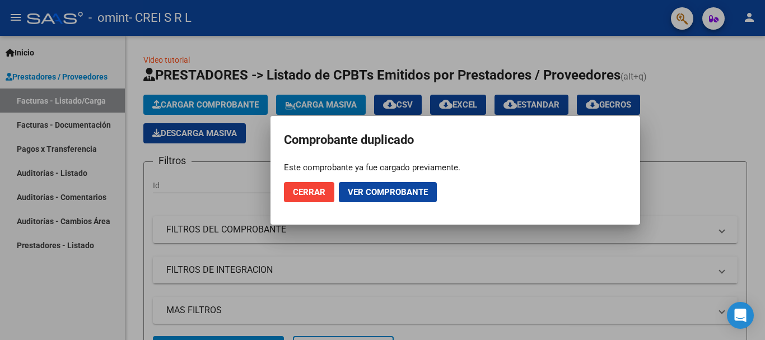
click at [310, 198] on button "Cerrar" at bounding box center [309, 192] width 50 height 20
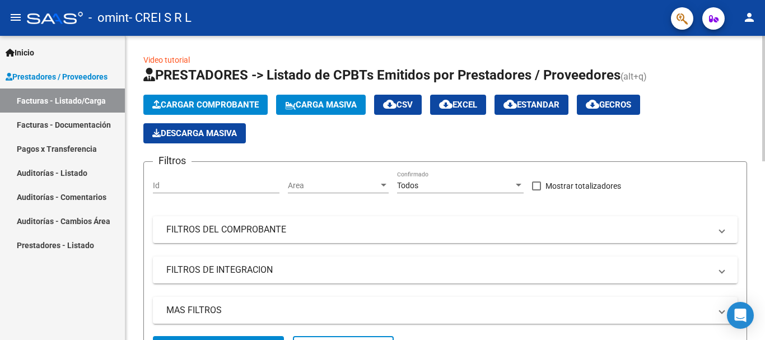
click at [216, 106] on span "Cargar Comprobante" at bounding box center [205, 105] width 106 height 10
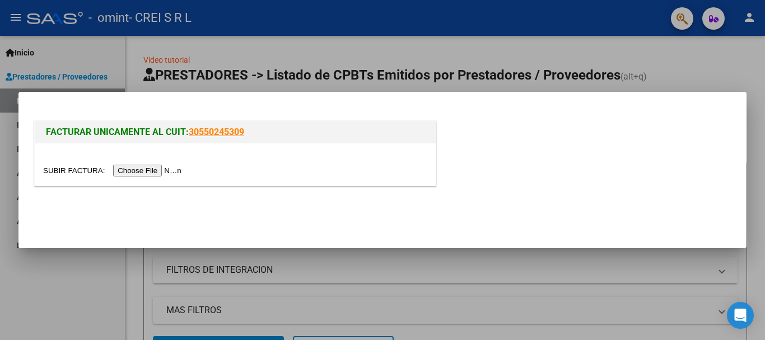
click at [144, 167] on input "file" at bounding box center [114, 171] width 142 height 12
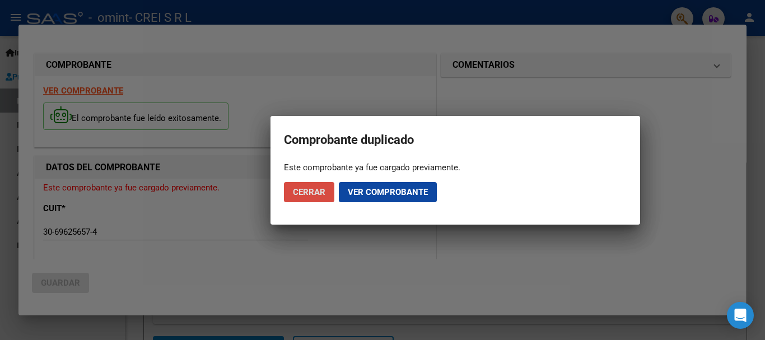
click at [312, 189] on span "Cerrar" at bounding box center [309, 192] width 32 height 10
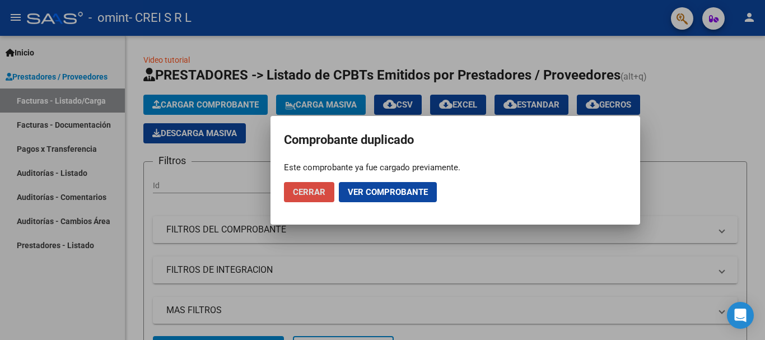
drag, startPoint x: 307, startPoint y: 192, endPoint x: 280, endPoint y: 183, distance: 28.9
click at [308, 192] on span "Cerrar" at bounding box center [309, 192] width 32 height 10
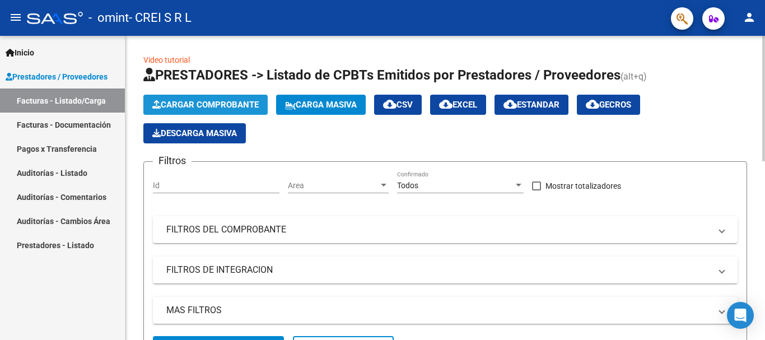
click at [247, 106] on span "Cargar Comprobante" at bounding box center [205, 105] width 106 height 10
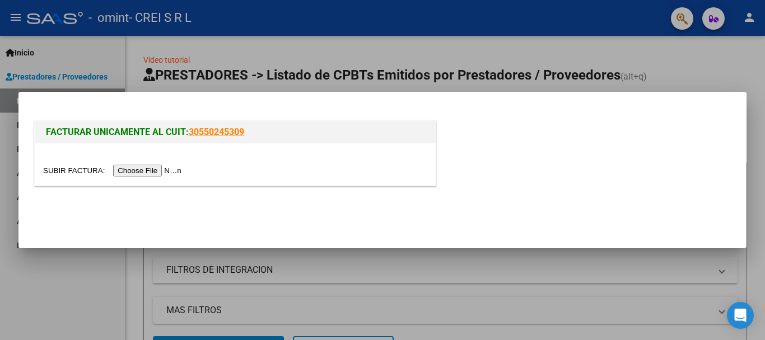
click at [154, 169] on input "file" at bounding box center [114, 171] width 142 height 12
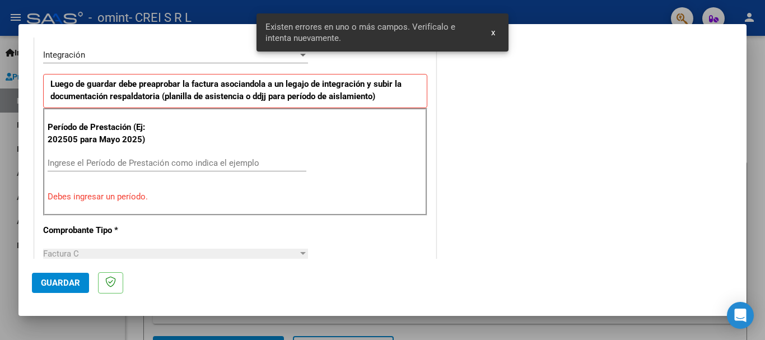
scroll to position [296, 0]
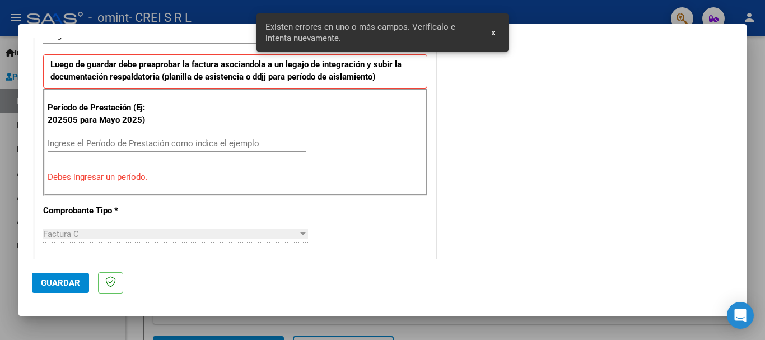
click at [156, 143] on input "Ingrese el Período de Prestación como indica el ejemplo" at bounding box center [177, 143] width 259 height 10
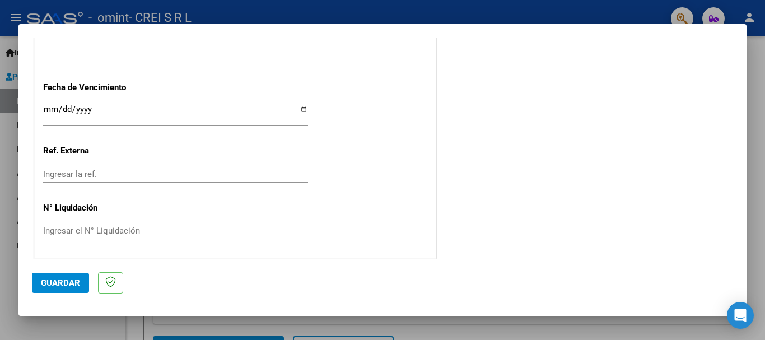
scroll to position [764, 0]
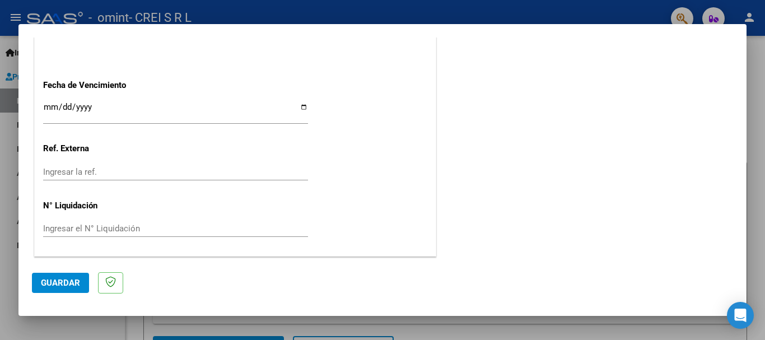
type input "202509"
click at [298, 108] on input "Ingresar la fecha" at bounding box center [175, 111] width 265 height 18
type input "[DATE]"
click at [52, 284] on span "Guardar" at bounding box center [60, 283] width 39 height 10
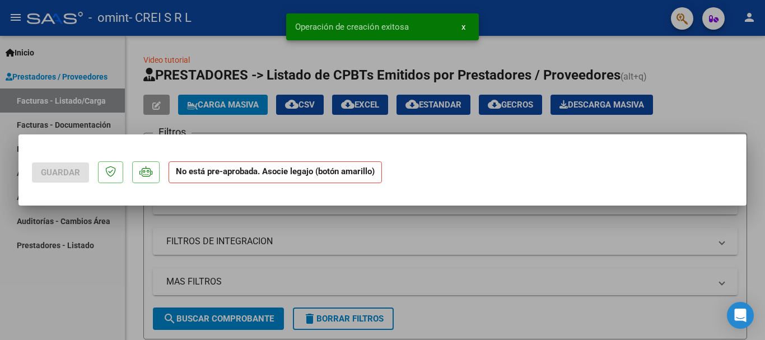
scroll to position [0, 0]
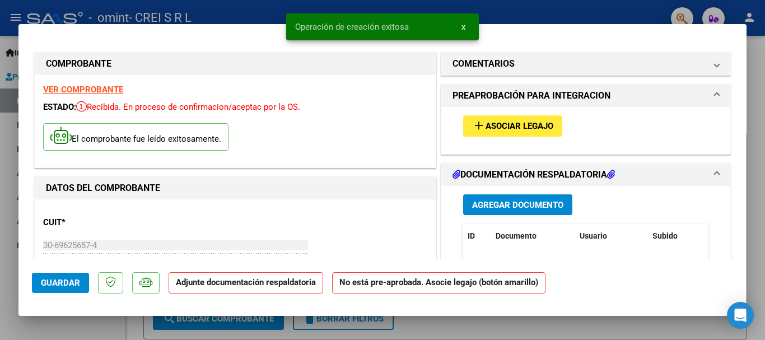
click at [490, 125] on span "Asociar Legajo" at bounding box center [519, 126] width 68 height 10
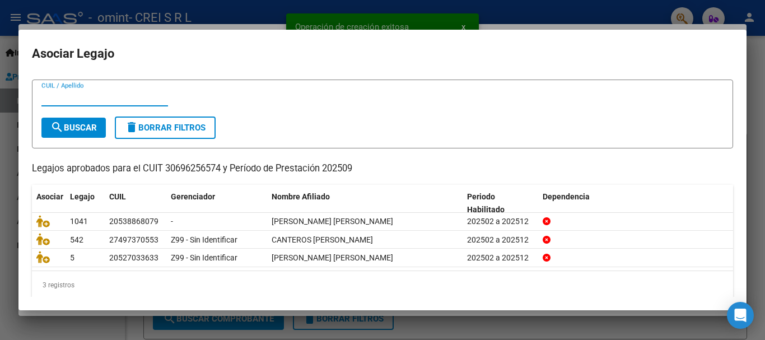
scroll to position [36, 0]
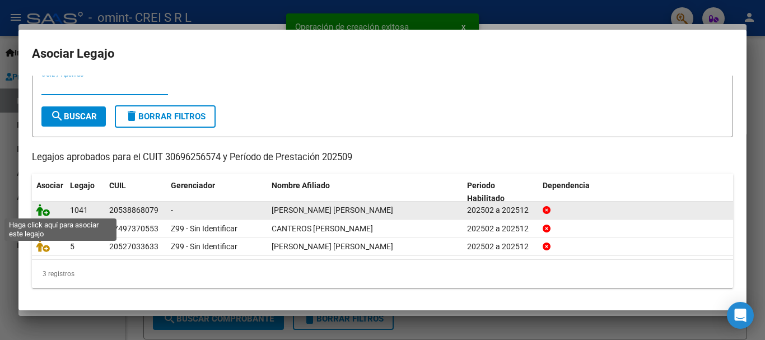
click at [44, 208] on icon at bounding box center [42, 210] width 13 height 12
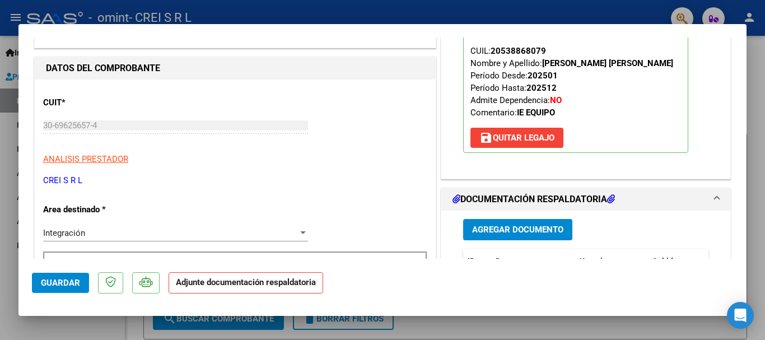
scroll to position [224, 0]
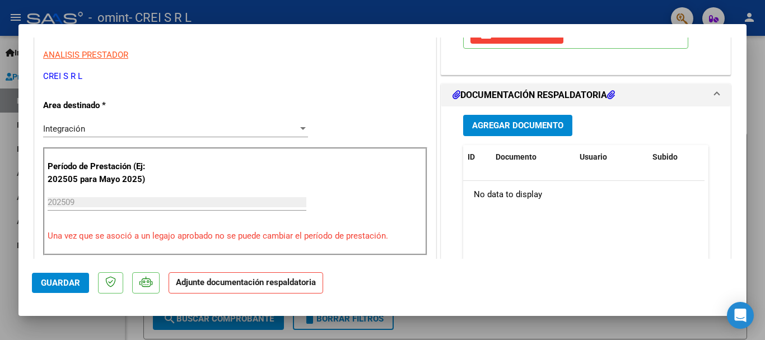
click at [518, 127] on span "Agregar Documento" at bounding box center [517, 126] width 91 height 10
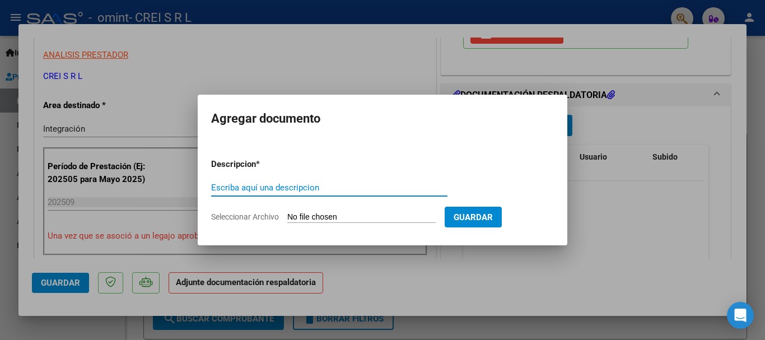
click at [375, 215] on input "Seleccionar Archivo" at bounding box center [361, 217] width 148 height 11
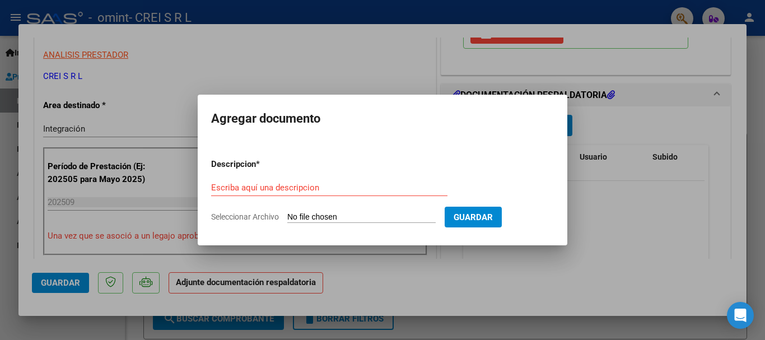
type input "C:\fakepath\[PERSON_NAME] septiembre.pdf"
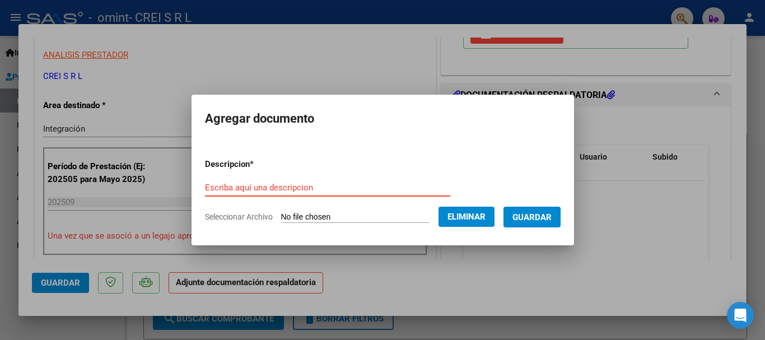
click at [335, 183] on input "Escriba aquí una descripcion" at bounding box center [327, 188] width 245 height 10
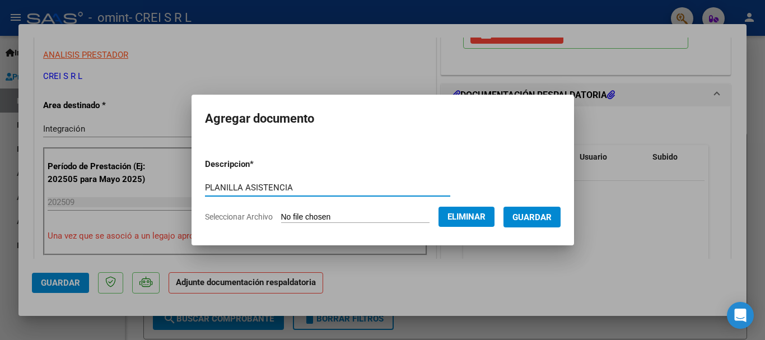
type input "PLANILLA ASISTENCIA"
click at [551, 216] on span "Guardar" at bounding box center [531, 217] width 39 height 10
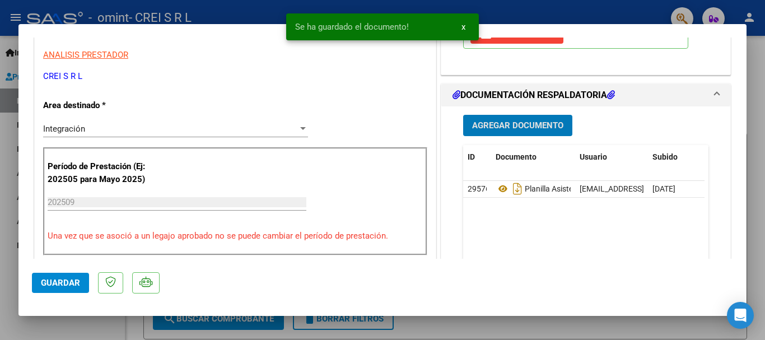
click at [73, 278] on span "Guardar" at bounding box center [60, 283] width 39 height 10
click at [749, 27] on div at bounding box center [382, 170] width 765 height 340
type input "$ 0,00"
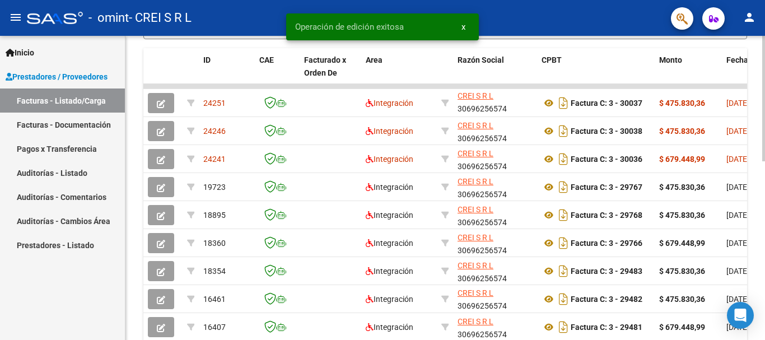
scroll to position [336, 0]
